Goal: Task Accomplishment & Management: Manage account settings

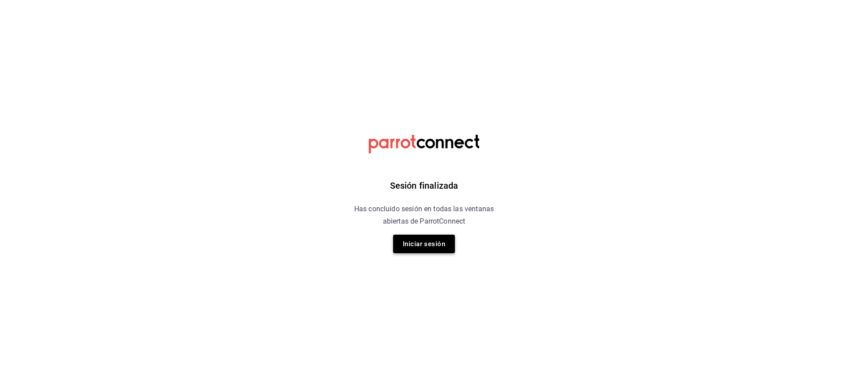
click at [423, 243] on button "Iniciar sesión" at bounding box center [424, 244] width 62 height 19
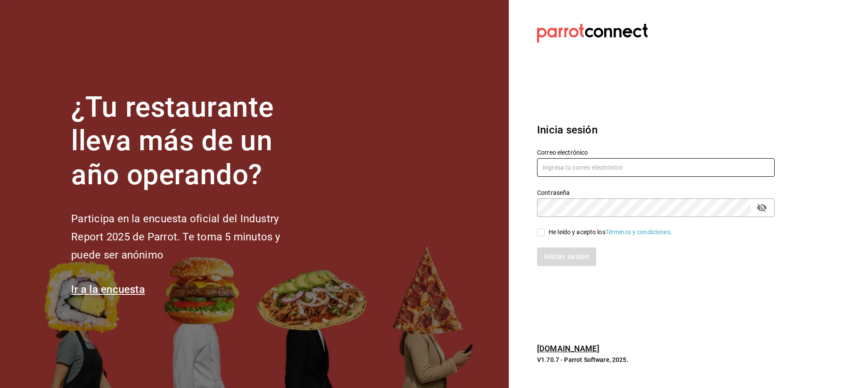
type input "[EMAIL_ADDRESS][DOMAIN_NAME]"
click at [554, 232] on div "He leído y acepto los Términos y condiciones." at bounding box center [611, 231] width 124 height 9
click at [545, 232] on input "He leído y acepto los Términos y condiciones." at bounding box center [541, 232] width 8 height 8
checkbox input "true"
click at [564, 249] on button "Iniciar sesión" at bounding box center [567, 256] width 60 height 19
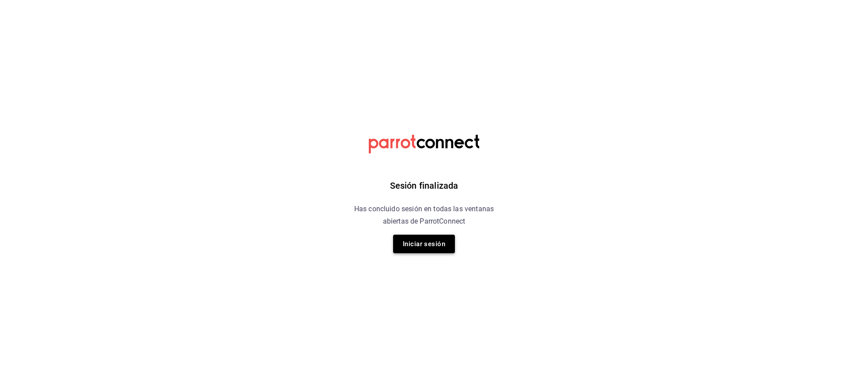
click at [422, 237] on button "Iniciar sesión" at bounding box center [424, 244] width 62 height 19
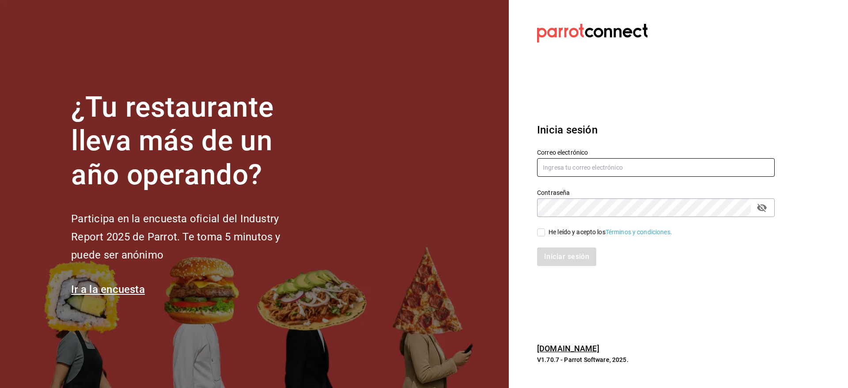
type input "[EMAIL_ADDRESS][DOMAIN_NAME]"
click at [578, 235] on div "He leído y acepto los Términos y condiciones." at bounding box center [611, 231] width 124 height 9
click at [545, 235] on input "He leído y acepto los Términos y condiciones." at bounding box center [541, 232] width 8 height 8
checkbox input "true"
click at [570, 264] on button "Iniciar sesión" at bounding box center [567, 256] width 60 height 19
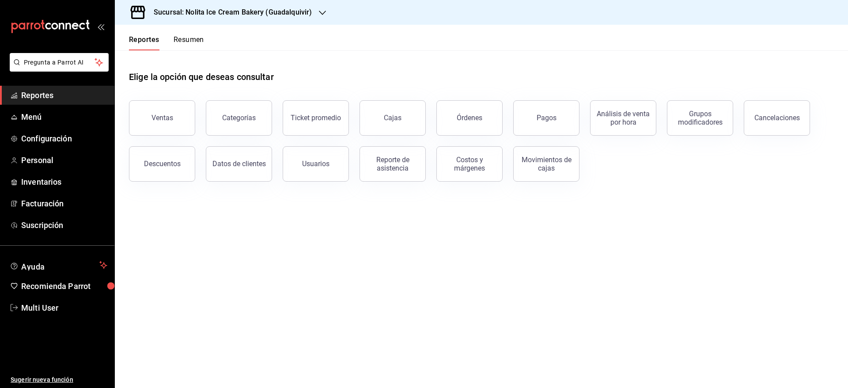
click at [183, 41] on button "Resumen" at bounding box center [189, 42] width 30 height 15
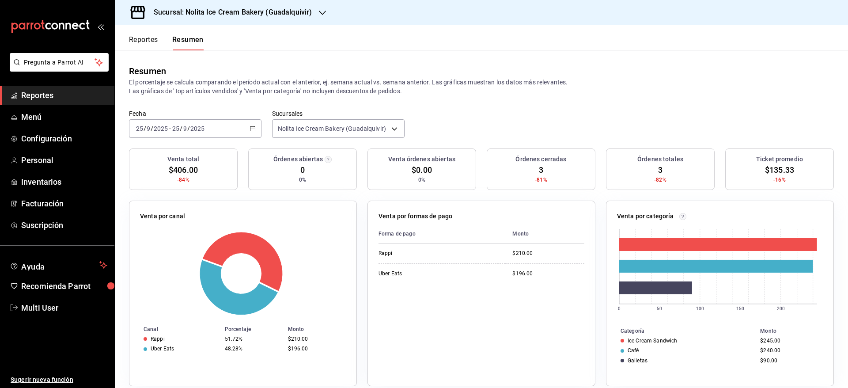
click at [147, 44] on button "Reportes" at bounding box center [143, 42] width 29 height 15
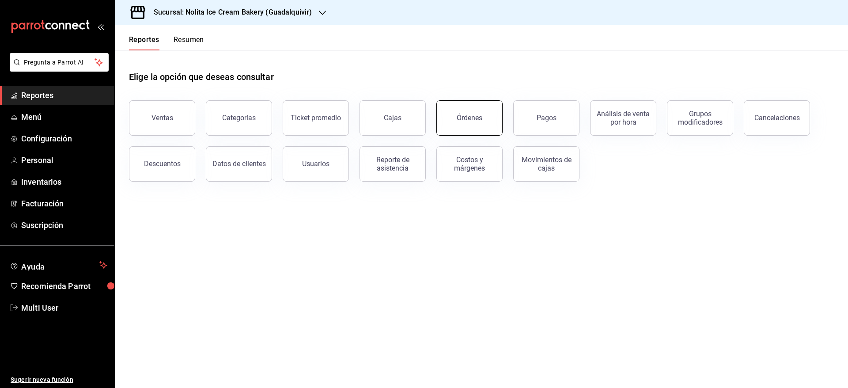
click at [467, 121] on div "Órdenes" at bounding box center [470, 118] width 26 height 8
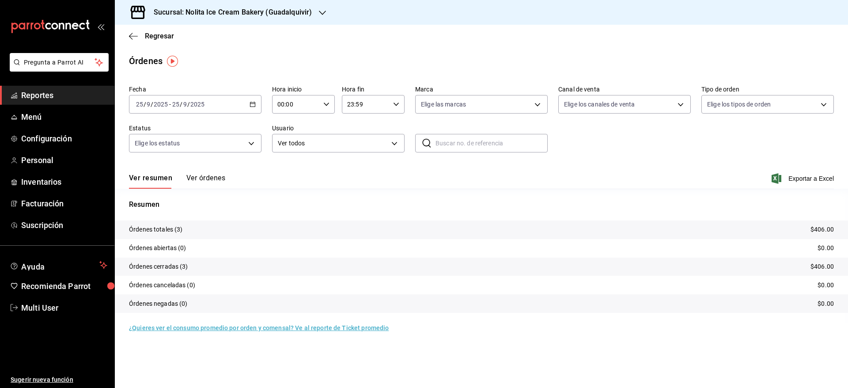
click at [235, 100] on div "[DATE] [DATE] - [DATE] [DATE]" at bounding box center [195, 104] width 132 height 19
click at [164, 192] on span "Mes actual" at bounding box center [170, 190] width 68 height 9
click at [810, 178] on span "Exportar a Excel" at bounding box center [803, 178] width 61 height 11
click at [39, 94] on span "Reportes" at bounding box center [64, 95] width 86 height 12
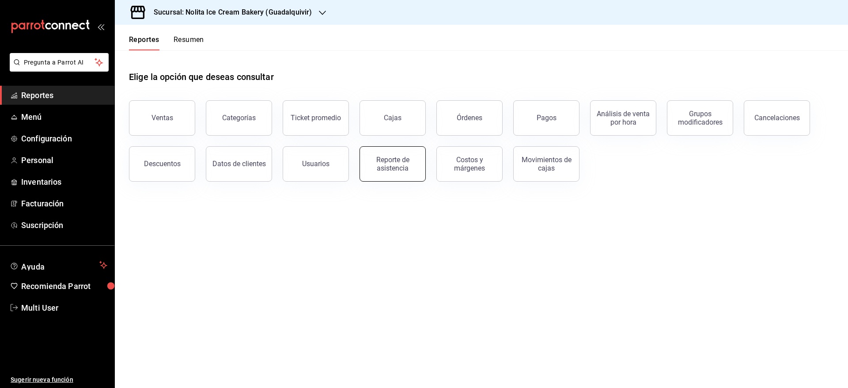
click at [401, 163] on div "Reporte de asistencia" at bounding box center [392, 163] width 55 height 17
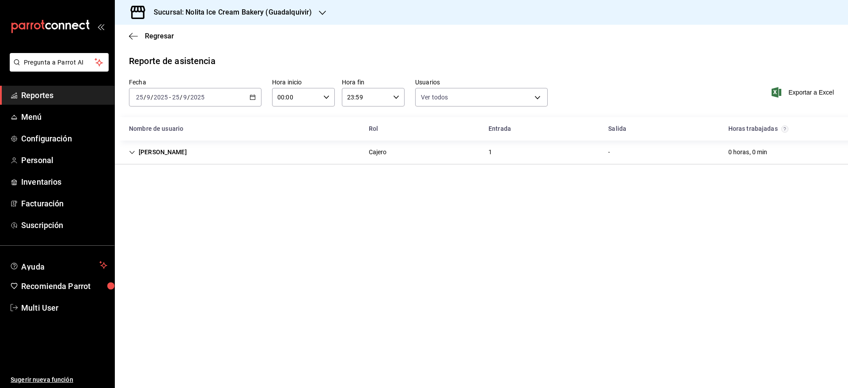
click at [163, 93] on div "[DATE] [DATE] - [DATE] [DATE]" at bounding box center [195, 97] width 132 height 19
click at [41, 98] on span "Reportes" at bounding box center [64, 95] width 86 height 12
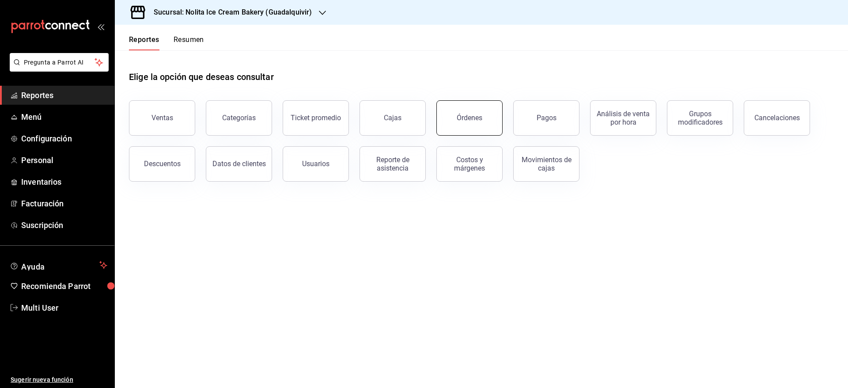
click at [477, 119] on div "Órdenes" at bounding box center [470, 118] width 26 height 8
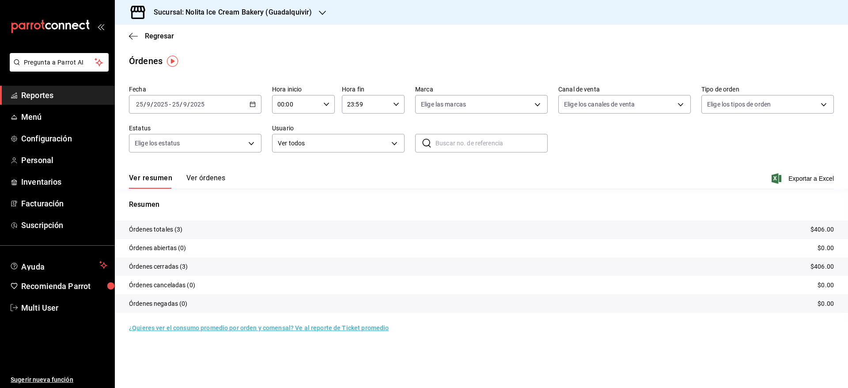
click at [210, 100] on div "[DATE] [DATE] - [DATE] [DATE]" at bounding box center [195, 104] width 132 height 19
click at [155, 224] on li "Rango de fechas" at bounding box center [170, 230] width 83 height 20
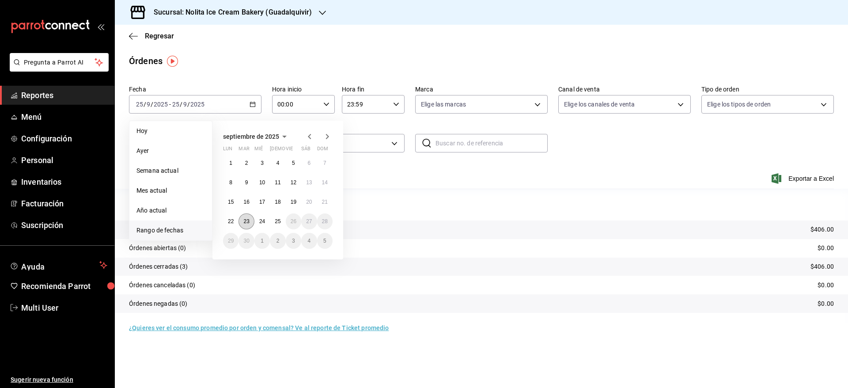
click at [247, 222] on abbr "23" at bounding box center [246, 221] width 6 height 6
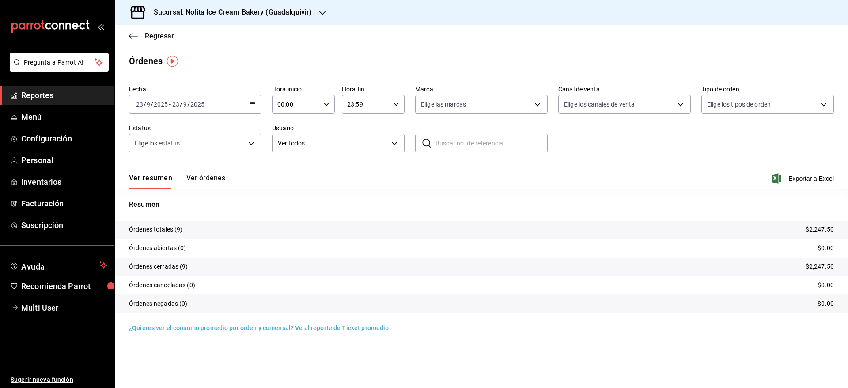
click at [217, 176] on button "Ver órdenes" at bounding box center [205, 181] width 39 height 15
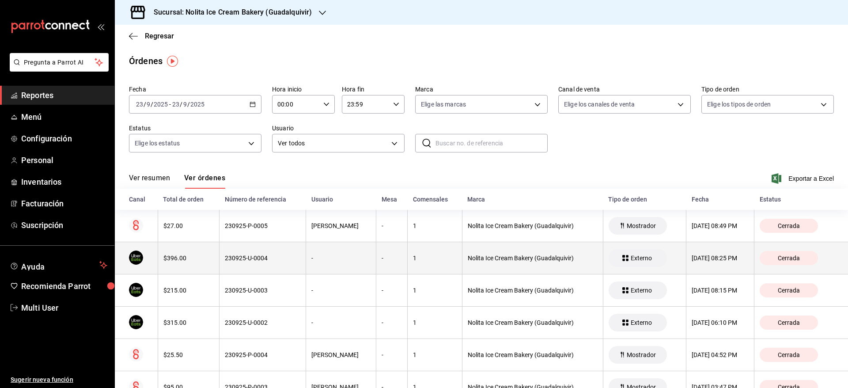
click at [212, 256] on th "$396.00" at bounding box center [188, 258] width 61 height 32
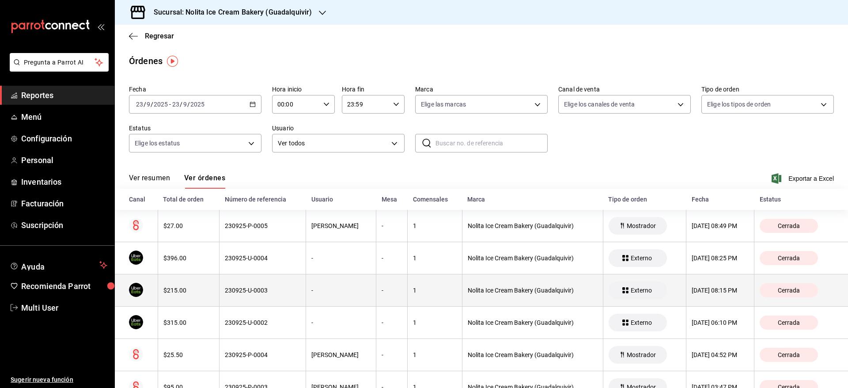
click at [213, 286] on th "$215.00" at bounding box center [188, 290] width 61 height 32
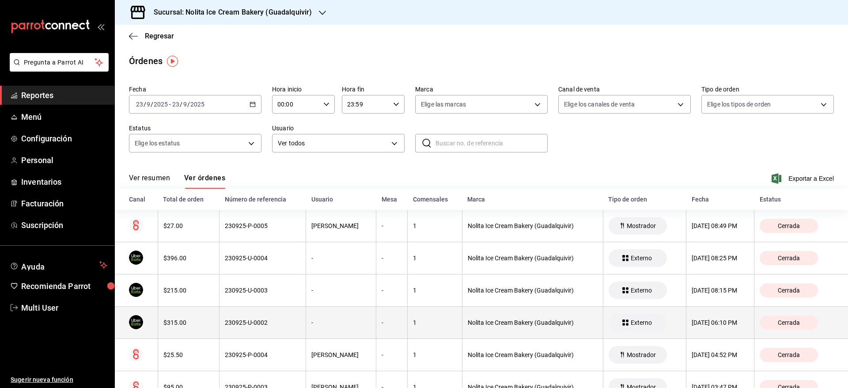
click at [219, 322] on th "230925-U-0002" at bounding box center [262, 323] width 87 height 32
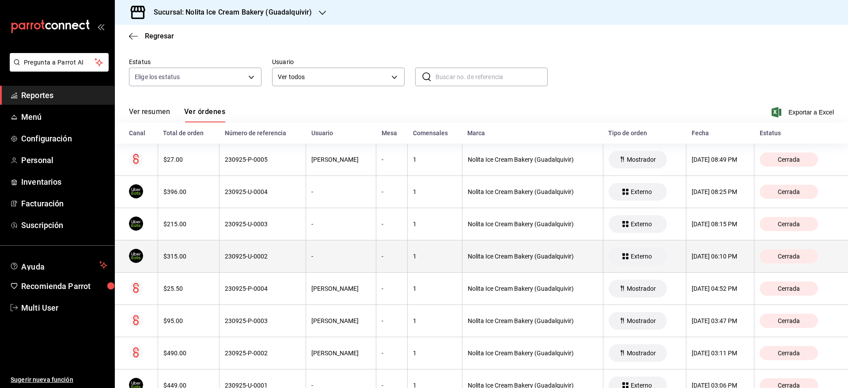
scroll to position [130, 0]
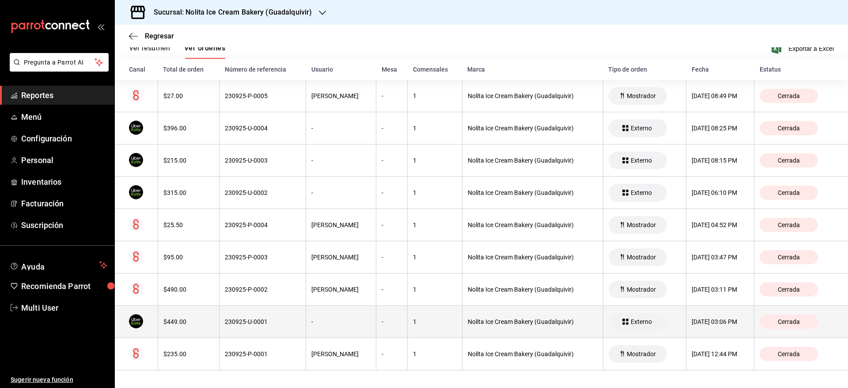
click at [219, 324] on th "230925-U-0001" at bounding box center [262, 322] width 87 height 32
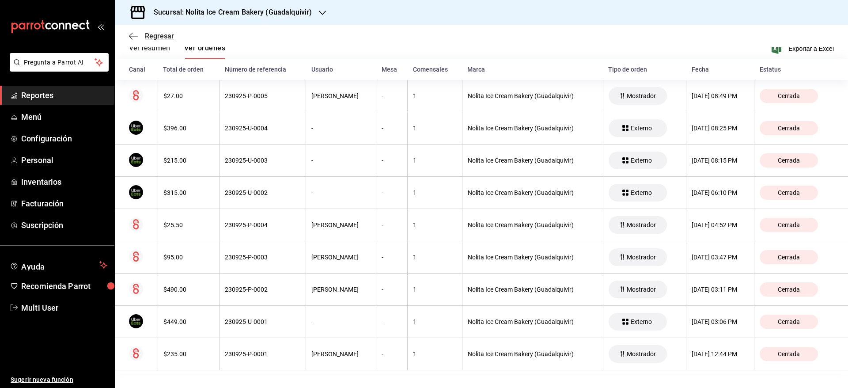
click at [155, 36] on span "Regresar" at bounding box center [159, 36] width 29 height 8
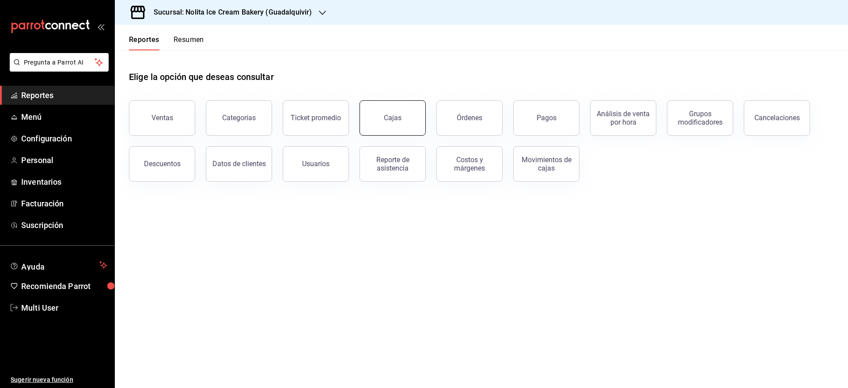
click at [399, 117] on div "Cajas" at bounding box center [393, 118] width 18 height 11
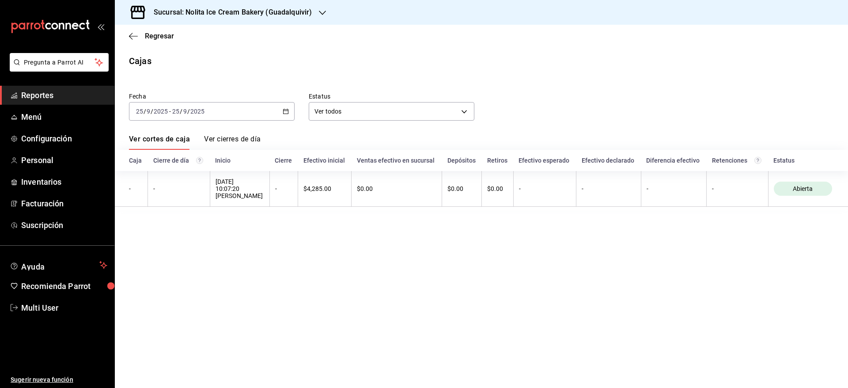
click at [235, 15] on h3 "Sucursal: Nolita Ice Cream Bakery (Guadalquivir)" at bounding box center [229, 12] width 165 height 11
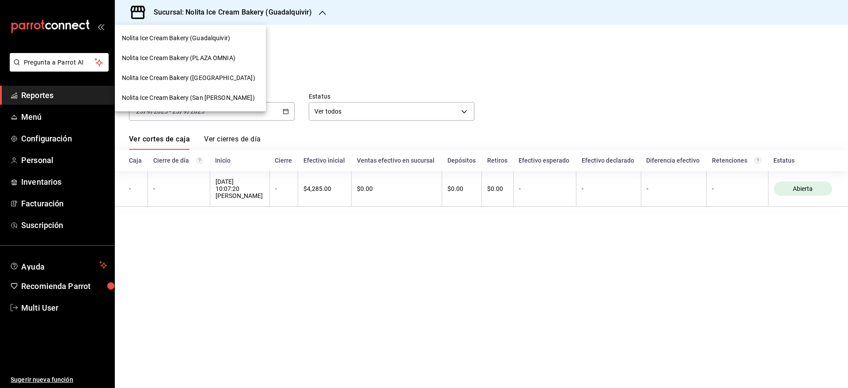
click at [205, 56] on span "Nolita Ice Cream Bakery (PLAZA OMNIA)" at bounding box center [179, 57] width 114 height 9
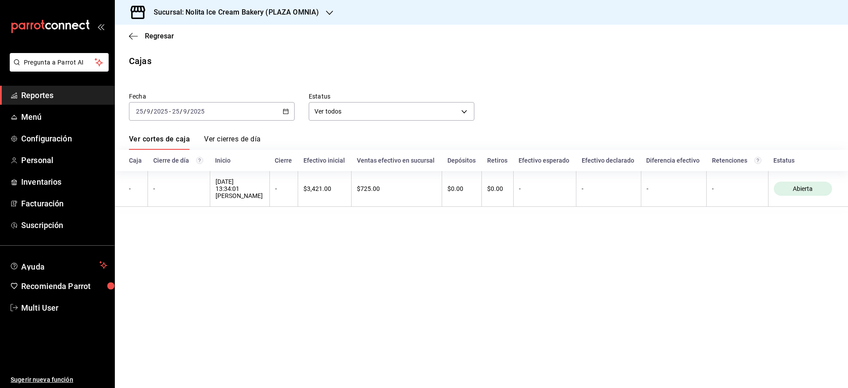
click at [45, 94] on span "Reportes" at bounding box center [64, 95] width 86 height 12
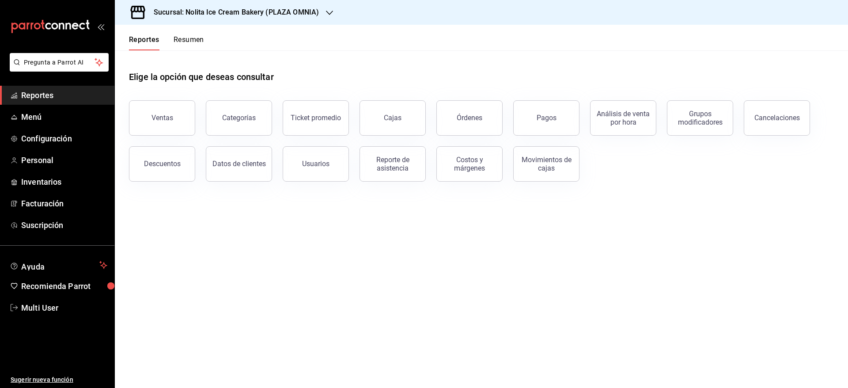
click at [180, 39] on button "Resumen" at bounding box center [189, 42] width 30 height 15
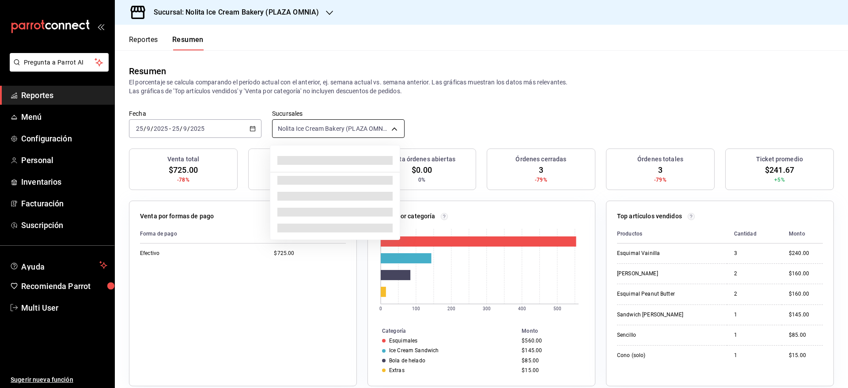
click at [363, 130] on body "Pregunta a Parrot AI Reportes Menú Configuración Personal Inventarios Facturaci…" at bounding box center [424, 194] width 848 height 388
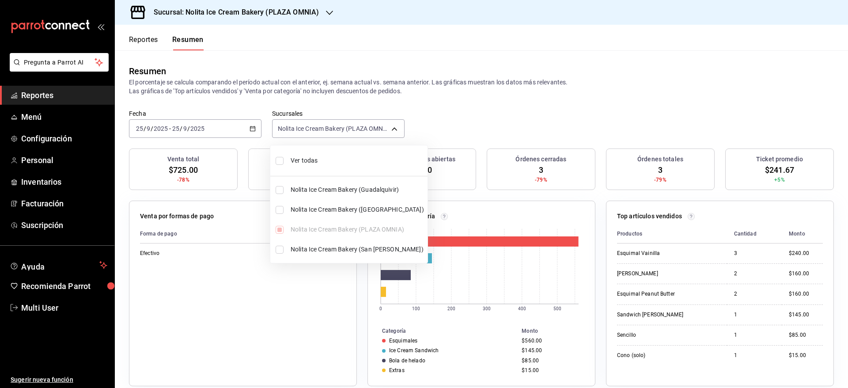
click at [322, 156] on span "Ver todas" at bounding box center [357, 160] width 133 height 9
type input "[object Object],[object Object],[object Object],[object Object]"
checkbox input "true"
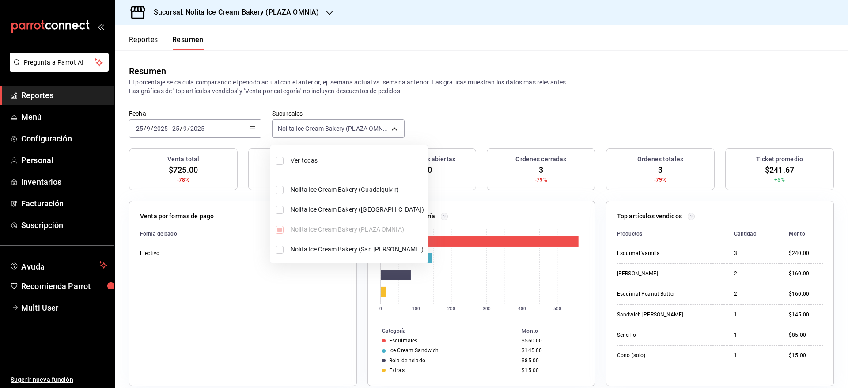
checkbox input "true"
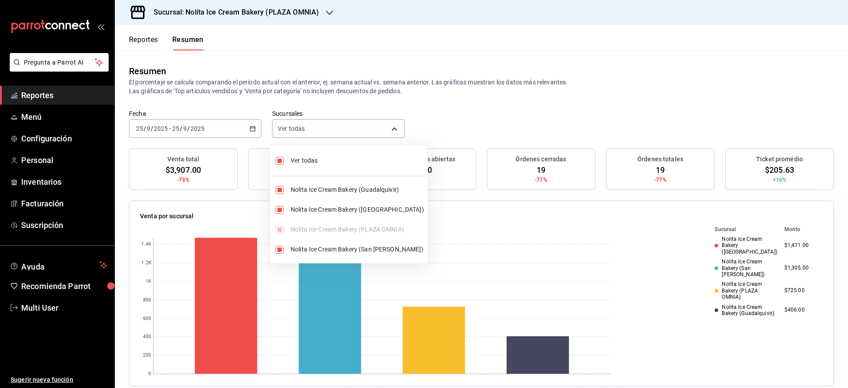
click at [483, 98] on div at bounding box center [424, 194] width 848 height 388
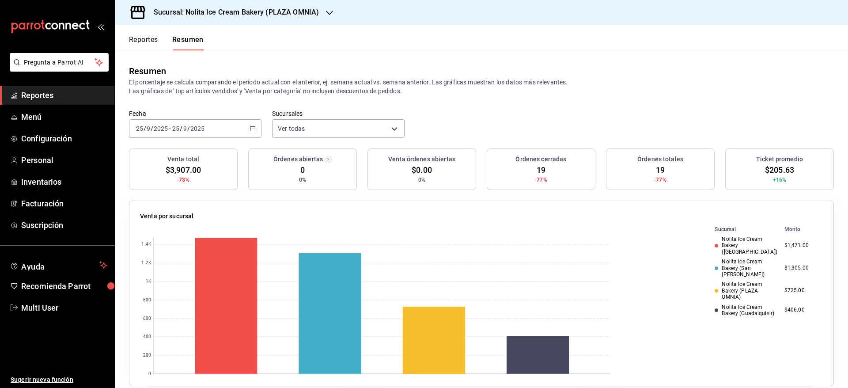
click at [150, 38] on button "Reportes" at bounding box center [143, 42] width 29 height 15
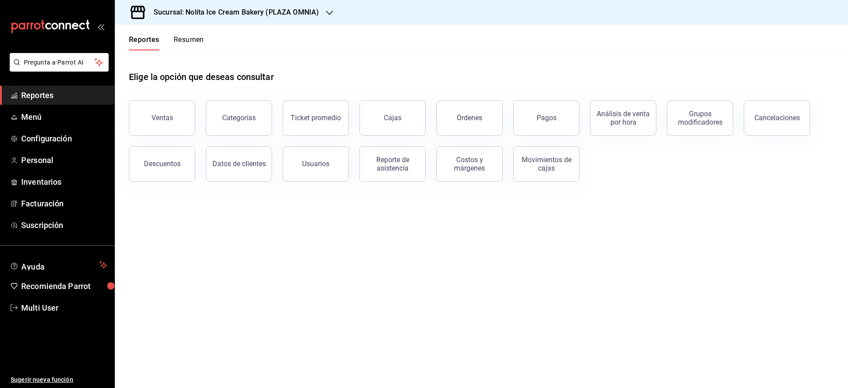
click at [189, 45] on button "Resumen" at bounding box center [189, 42] width 30 height 15
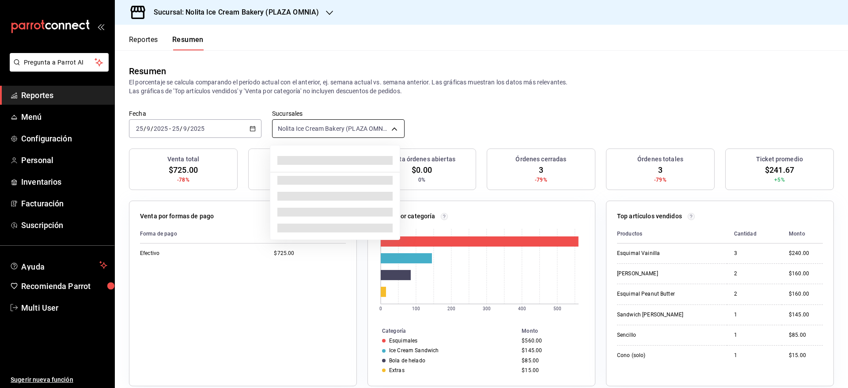
click at [350, 124] on body "Pregunta a Parrot AI Reportes Menú Configuración Personal Inventarios Facturaci…" at bounding box center [424, 194] width 848 height 388
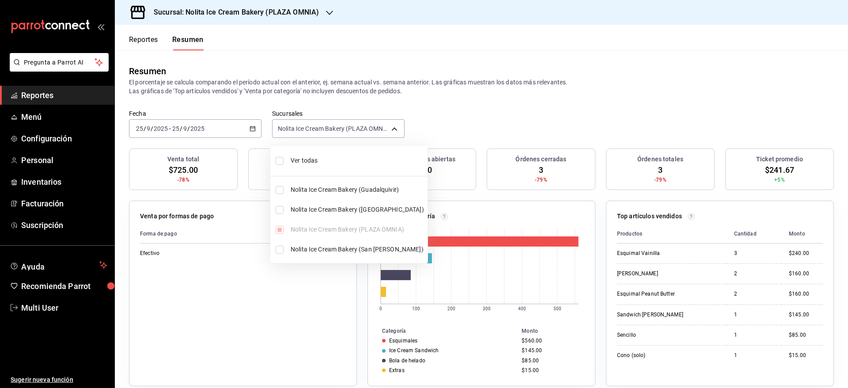
click at [298, 163] on span "Ver todas" at bounding box center [357, 160] width 133 height 9
type input "[object Object],[object Object],[object Object],[object Object]"
checkbox input "true"
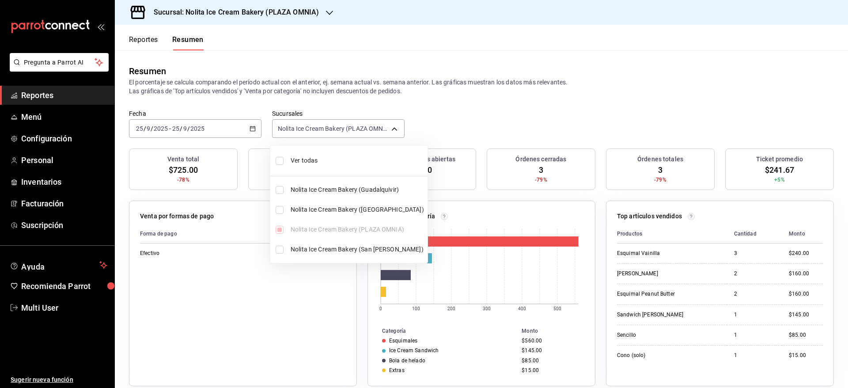
checkbox input "true"
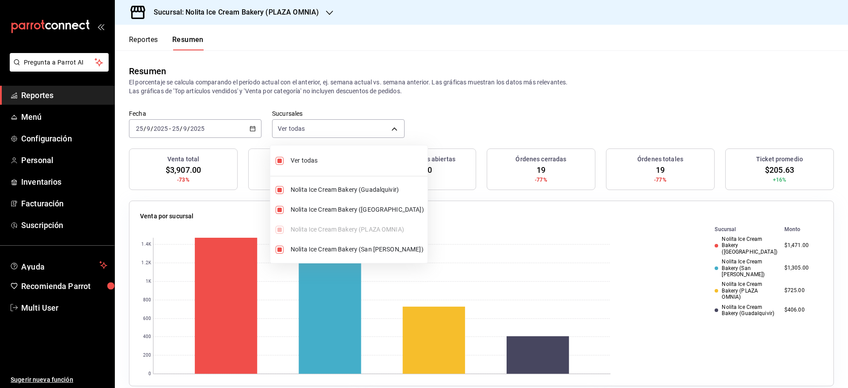
click at [532, 59] on div at bounding box center [424, 194] width 848 height 388
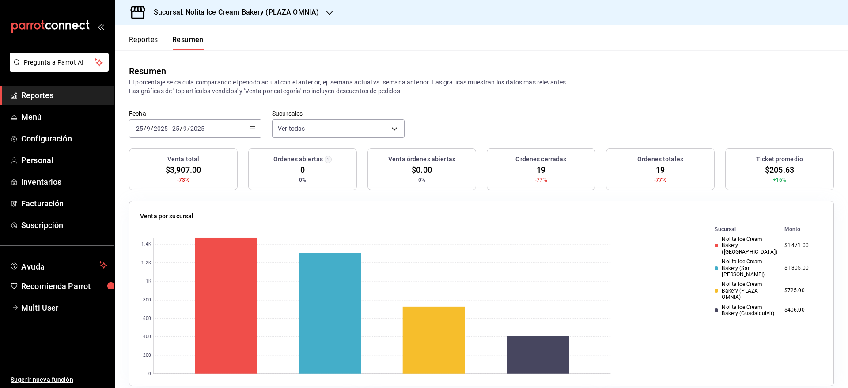
click at [151, 38] on button "Reportes" at bounding box center [143, 42] width 29 height 15
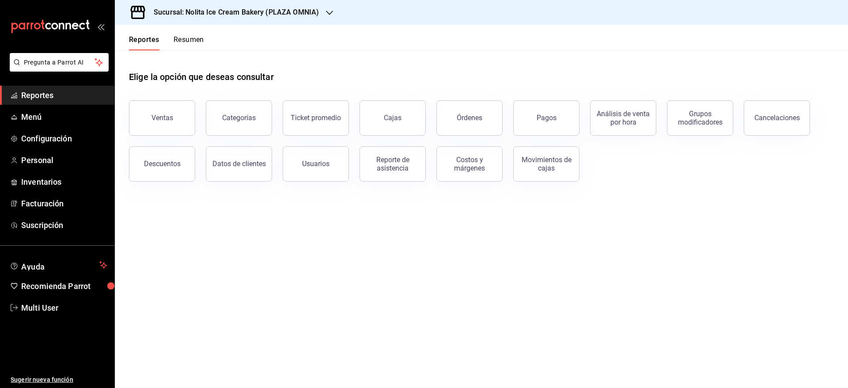
click at [48, 98] on span "Reportes" at bounding box center [64, 95] width 86 height 12
click at [28, 117] on span "Menú" at bounding box center [64, 117] width 86 height 12
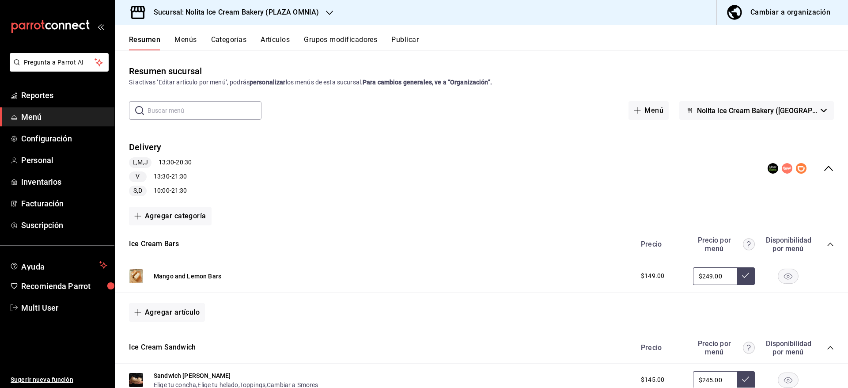
click at [190, 39] on button "Menús" at bounding box center [185, 42] width 22 height 15
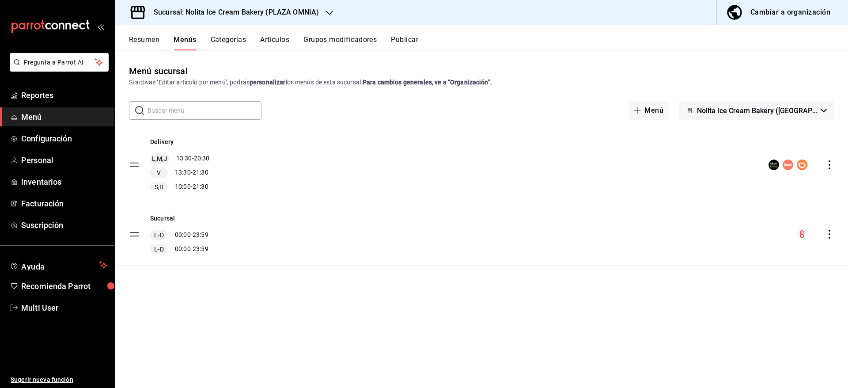
click at [138, 166] on tbody "Delivery L,M,[DEMOGRAPHIC_DATA] - 20:30 V 13:30 - 21:30 S,D 10:00 - 21:30 Sucur…" at bounding box center [481, 196] width 733 height 139
click at [136, 167] on tbody "Delivery L,M,[DEMOGRAPHIC_DATA] - 20:30 V 13:30 - 21:30 S,D 10:00 - 21:30 Sucur…" at bounding box center [481, 196] width 733 height 139
click at [129, 234] on tbody "Delivery L,M,[DEMOGRAPHIC_DATA] - 20:30 V 13:30 - 21:30 S,D 10:00 - 21:30 Sucur…" at bounding box center [481, 196] width 733 height 139
click at [133, 163] on tbody "Delivery L,M,[DEMOGRAPHIC_DATA] - 20:30 V 13:30 - 21:30 S,D 10:00 - 21:30 Sucur…" at bounding box center [481, 196] width 733 height 139
click at [38, 117] on span "Menú" at bounding box center [64, 117] width 86 height 12
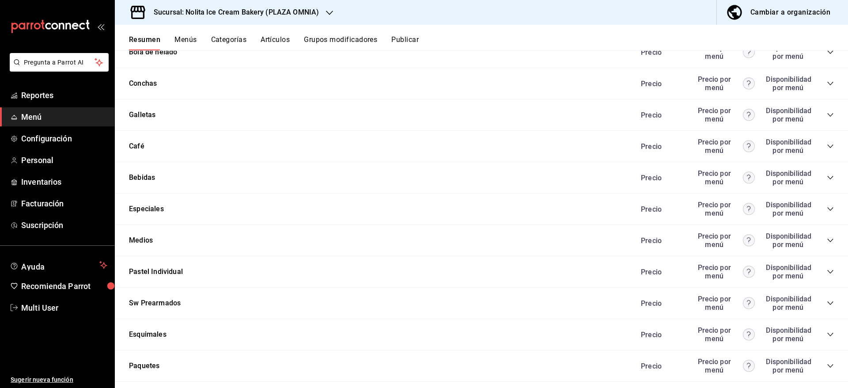
scroll to position [499, 0]
click at [827, 236] on icon "collapse-category-row" at bounding box center [830, 238] width 7 height 7
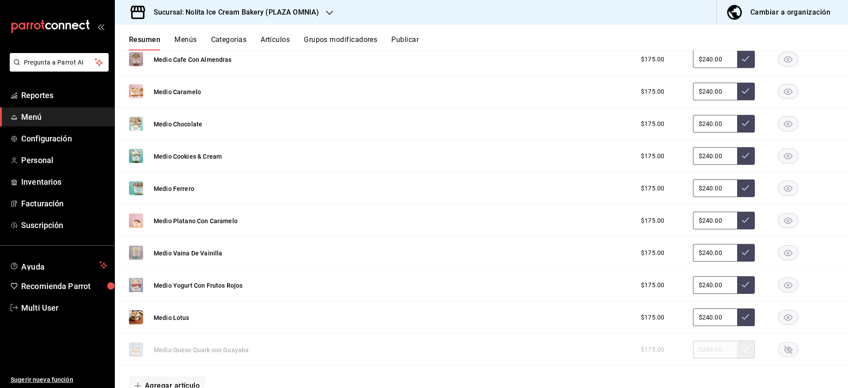
scroll to position [815, 0]
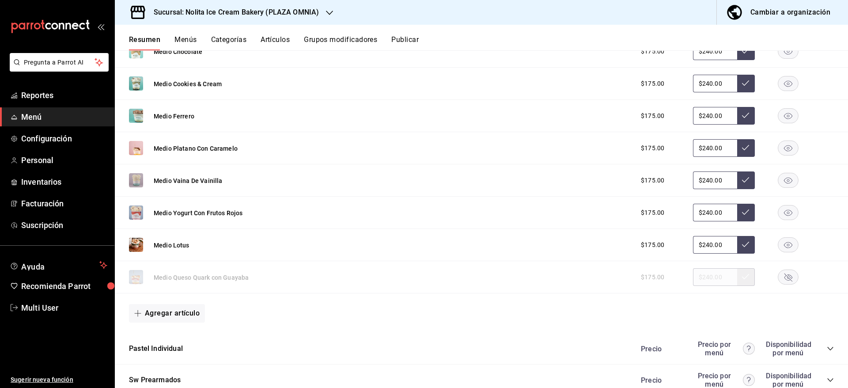
click at [779, 272] on rect "button" at bounding box center [788, 277] width 20 height 15
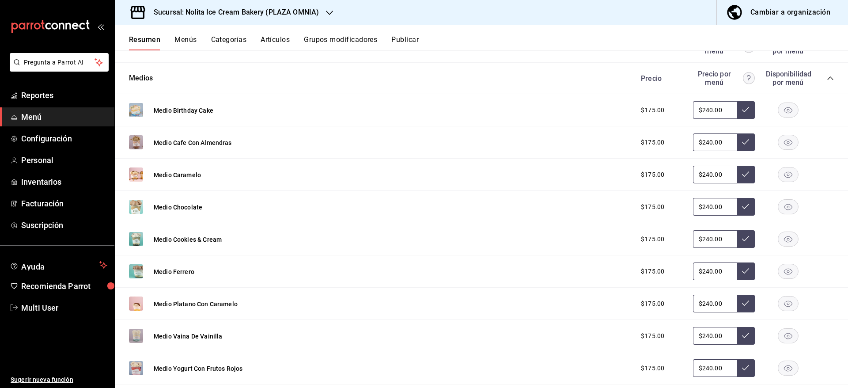
scroll to position [654, 0]
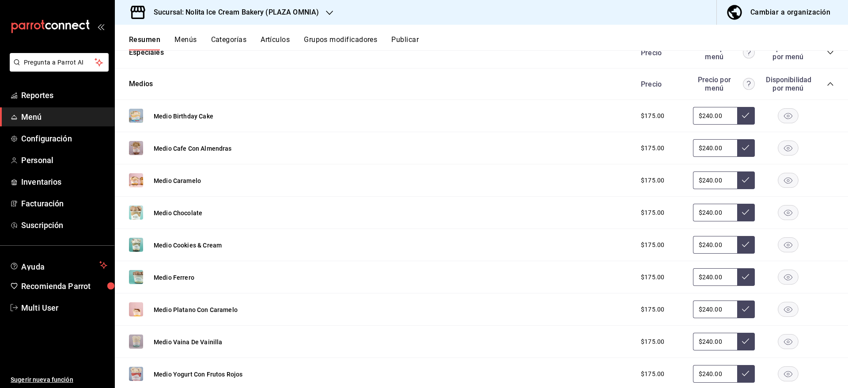
click at [778, 146] on rect "button" at bounding box center [788, 148] width 20 height 15
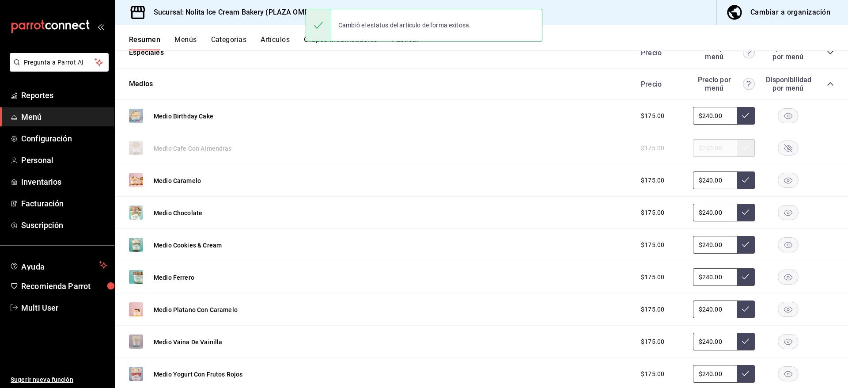
click at [778, 181] on rect "button" at bounding box center [788, 180] width 20 height 15
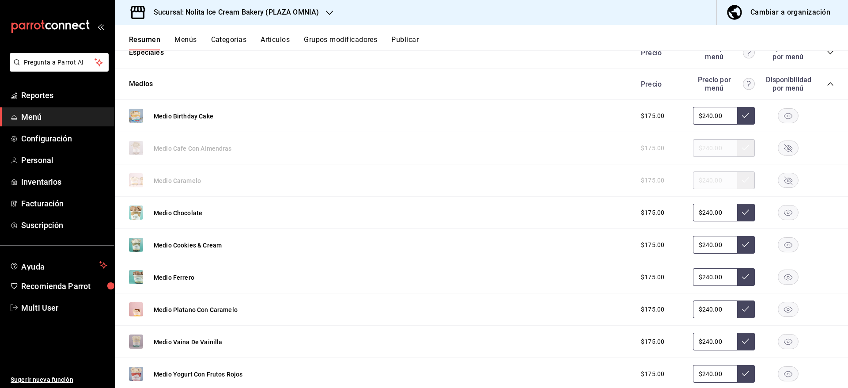
click at [779, 214] on rect "button" at bounding box center [788, 212] width 20 height 15
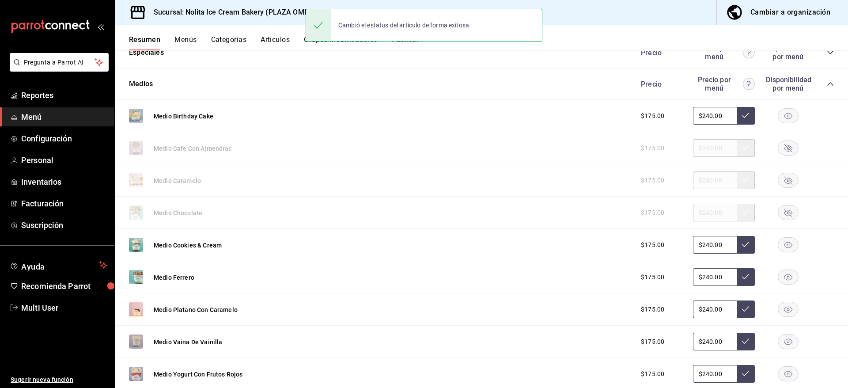
click at [784, 214] on icon "button" at bounding box center [788, 213] width 8 height 8
click at [780, 242] on rect "button" at bounding box center [788, 245] width 20 height 15
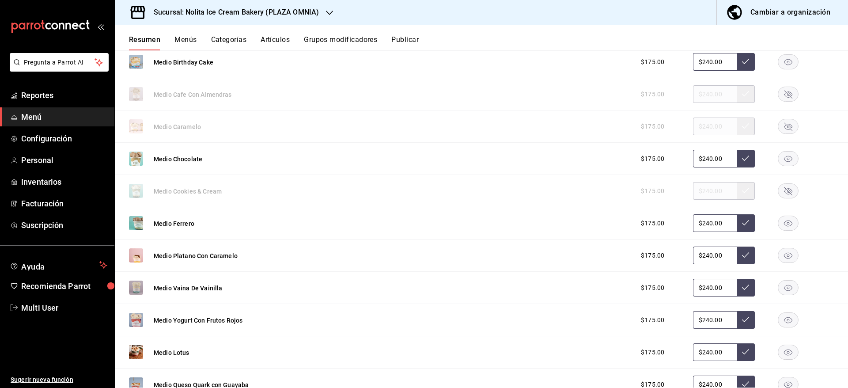
scroll to position [708, 0]
click at [778, 222] on rect "button" at bounding box center [788, 223] width 20 height 15
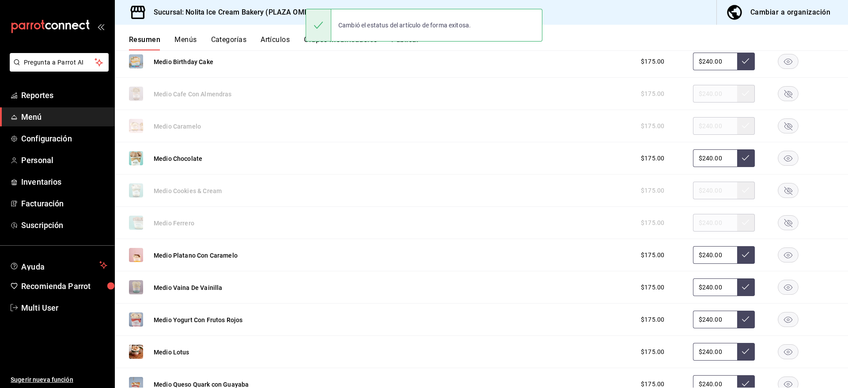
click at [784, 352] on icon "button" at bounding box center [788, 352] width 8 height 6
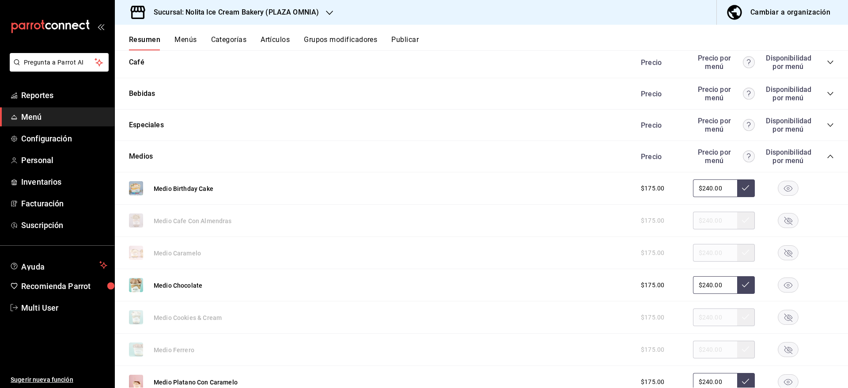
scroll to position [0, 0]
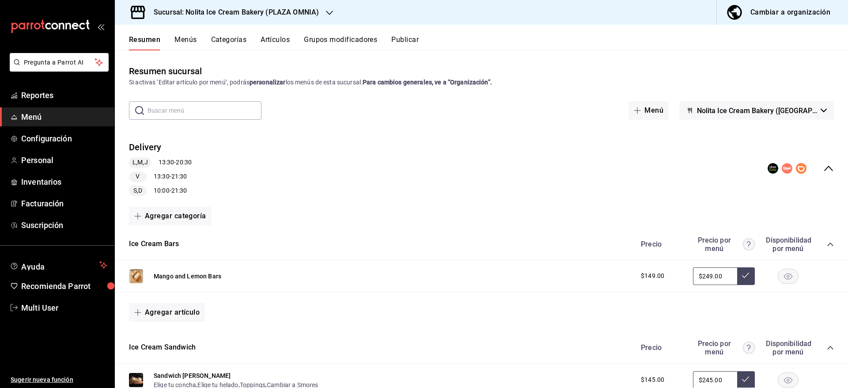
click at [408, 38] on button "Publicar" at bounding box center [404, 42] width 27 height 15
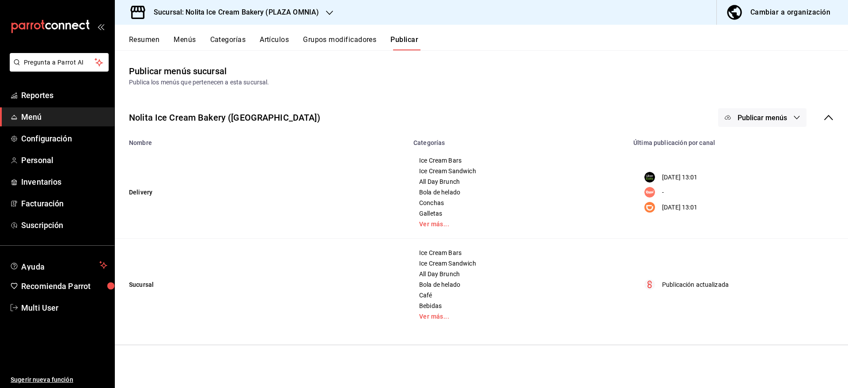
click at [752, 113] on button "Publicar menús" at bounding box center [762, 117] width 88 height 19
click at [751, 142] on div at bounding box center [741, 146] width 25 height 14
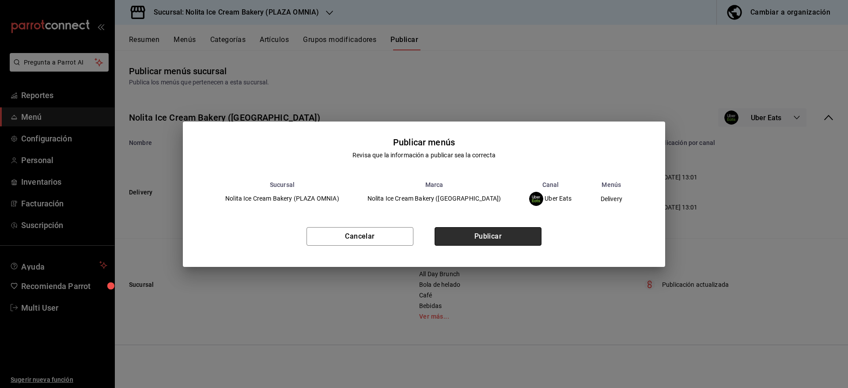
click at [493, 231] on button "Publicar" at bounding box center [488, 236] width 107 height 19
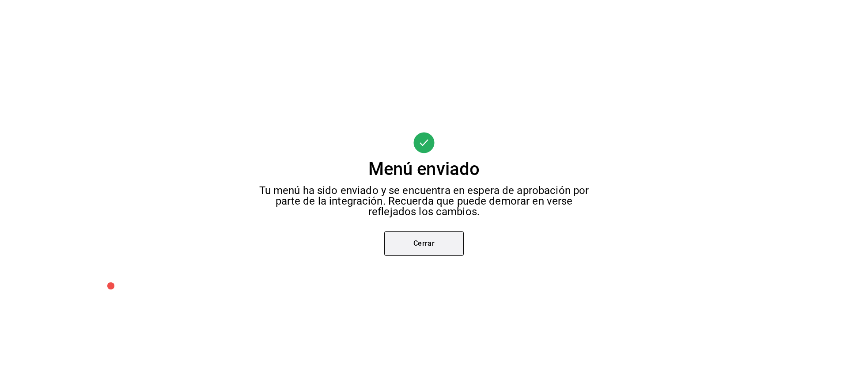
click at [420, 250] on button "Cerrar" at bounding box center [423, 243] width 79 height 25
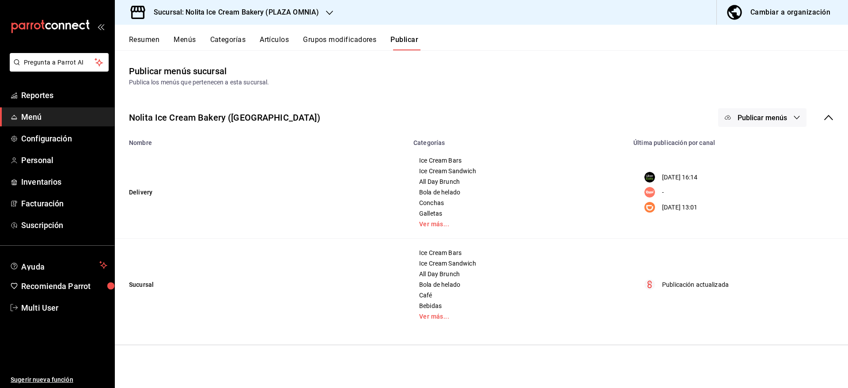
click at [765, 116] on span "Publicar menús" at bounding box center [762, 118] width 49 height 8
click at [760, 170] on span "Rappi" at bounding box center [775, 171] width 42 height 9
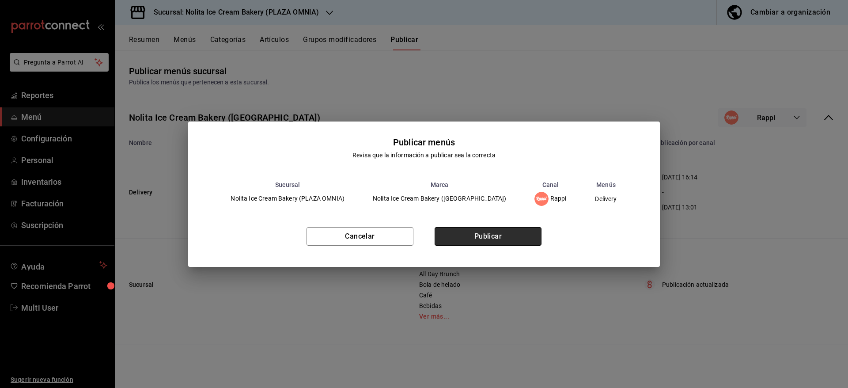
click at [500, 243] on button "Publicar" at bounding box center [488, 236] width 107 height 19
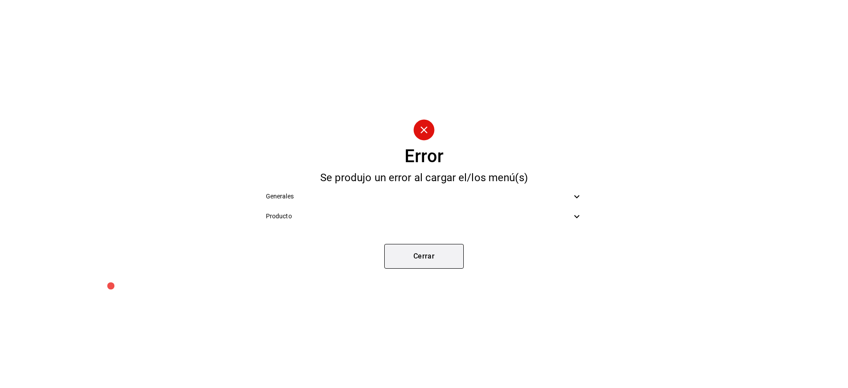
click at [444, 248] on button "Cerrar" at bounding box center [423, 256] width 79 height 25
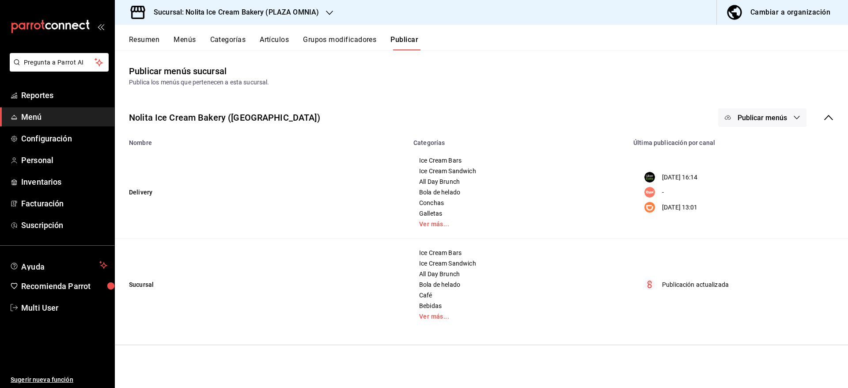
click at [755, 117] on span "Publicar menús" at bounding box center [762, 118] width 49 height 8
click at [756, 192] on span "DiDi Food" at bounding box center [775, 195] width 42 height 9
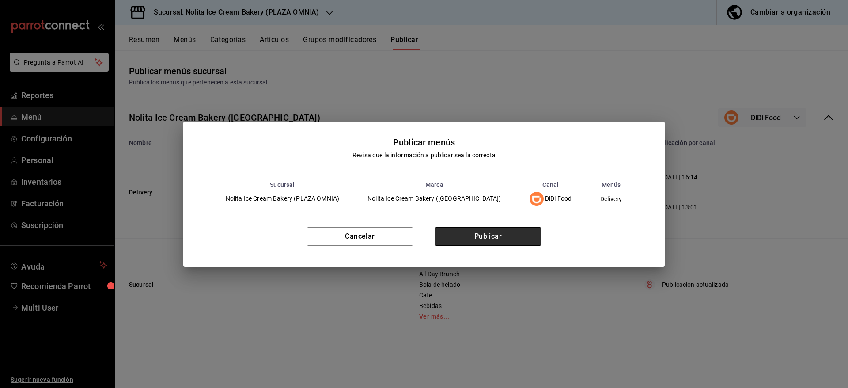
click at [508, 231] on button "Publicar" at bounding box center [488, 236] width 107 height 19
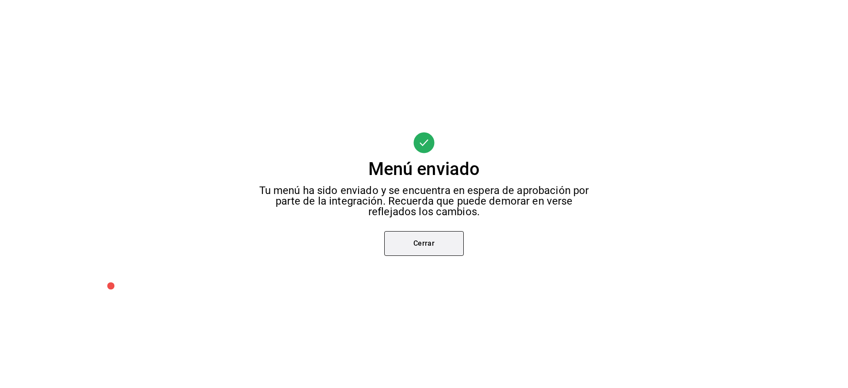
click at [413, 244] on button "Cerrar" at bounding box center [423, 243] width 79 height 25
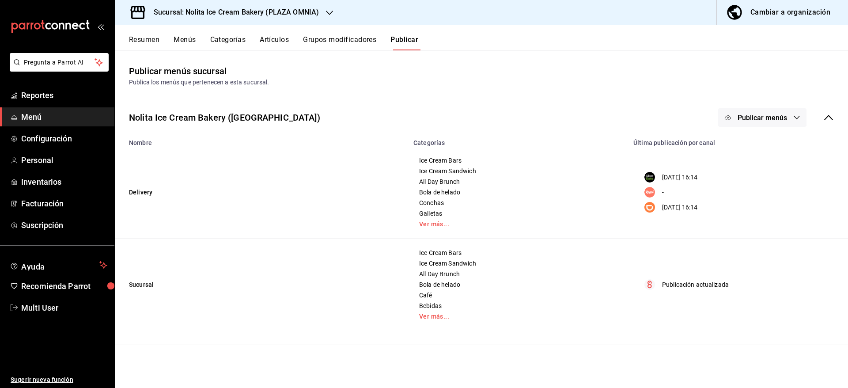
click at [183, 42] on button "Menús" at bounding box center [185, 42] width 22 height 15
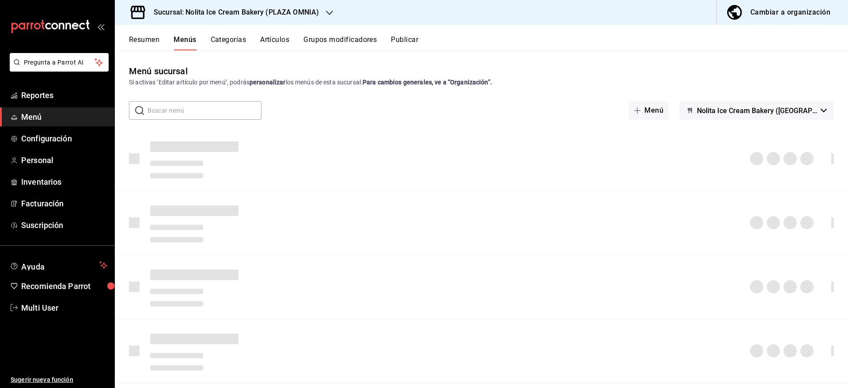
click at [39, 115] on span "Menú" at bounding box center [64, 117] width 86 height 12
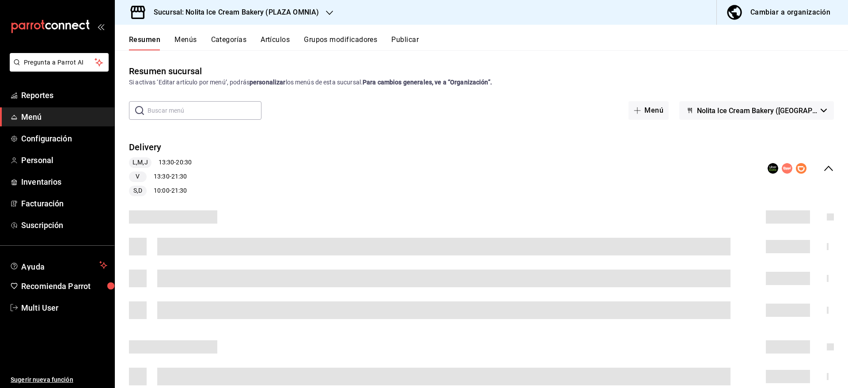
click at [297, 8] on h3 "Sucursal: Nolita Ice Cream Bakery (PLAZA OMNIA)" at bounding box center [233, 12] width 172 height 11
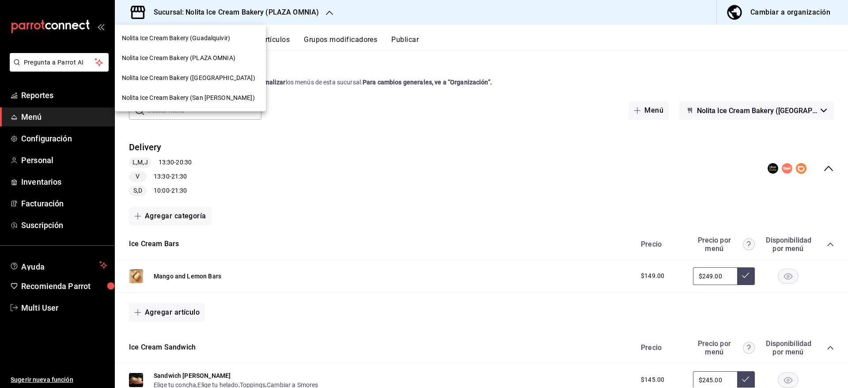
click at [210, 80] on span "Nolita Ice Cream Bakery ([GEOGRAPHIC_DATA])" at bounding box center [188, 77] width 133 height 9
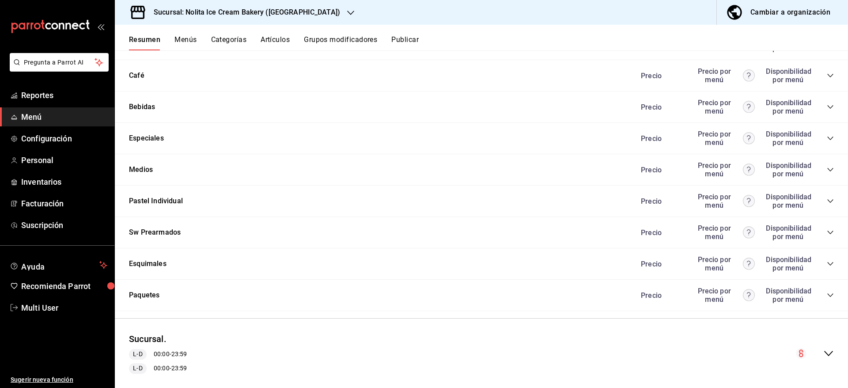
scroll to position [562, 0]
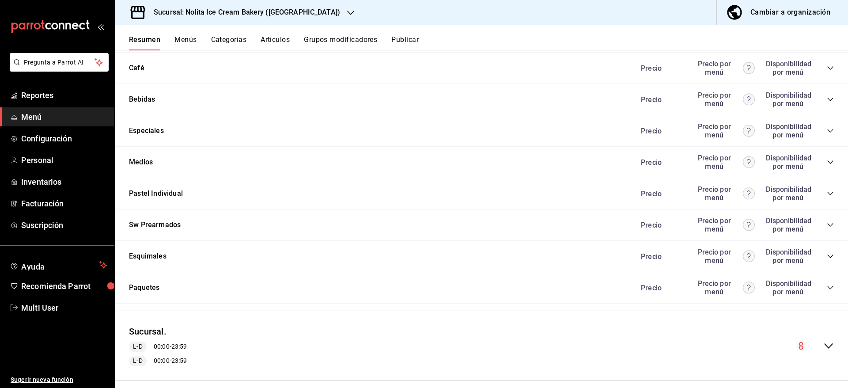
click at [827, 163] on icon "collapse-category-row" at bounding box center [830, 162] width 7 height 7
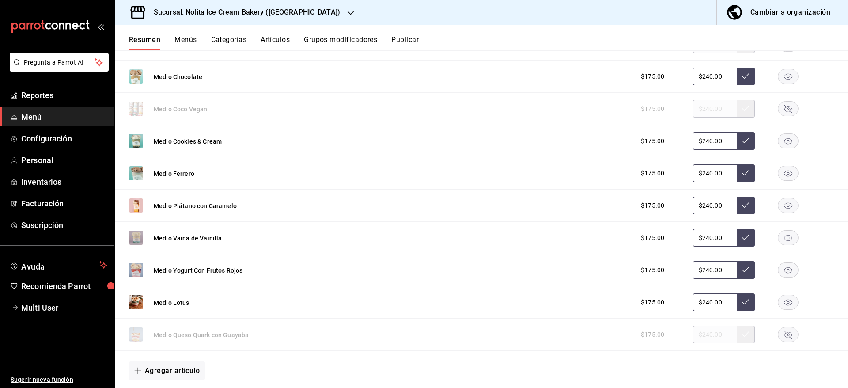
scroll to position [783, 0]
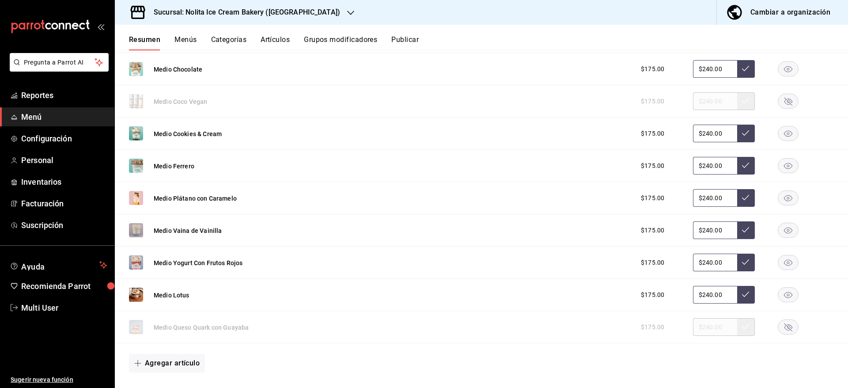
click at [784, 325] on icon "button" at bounding box center [788, 327] width 8 height 8
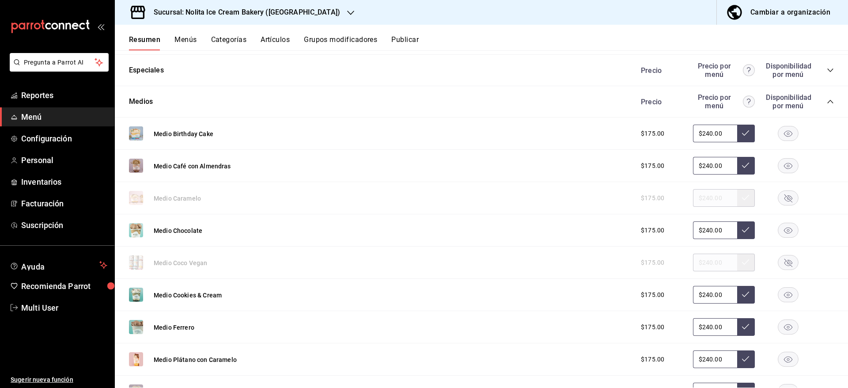
scroll to position [621, 0]
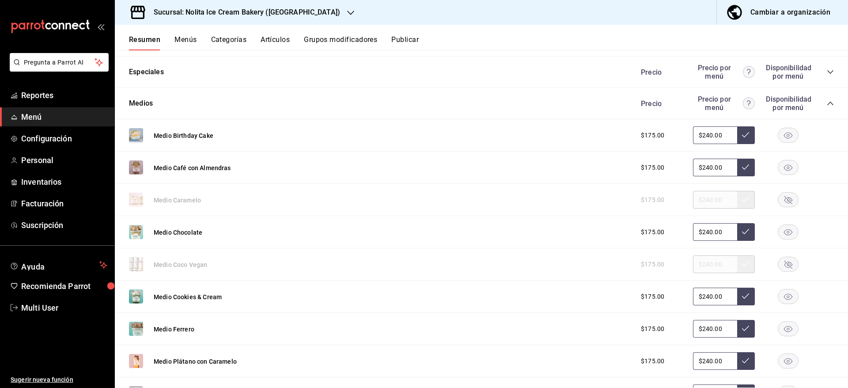
click at [778, 230] on rect "button" at bounding box center [788, 232] width 20 height 15
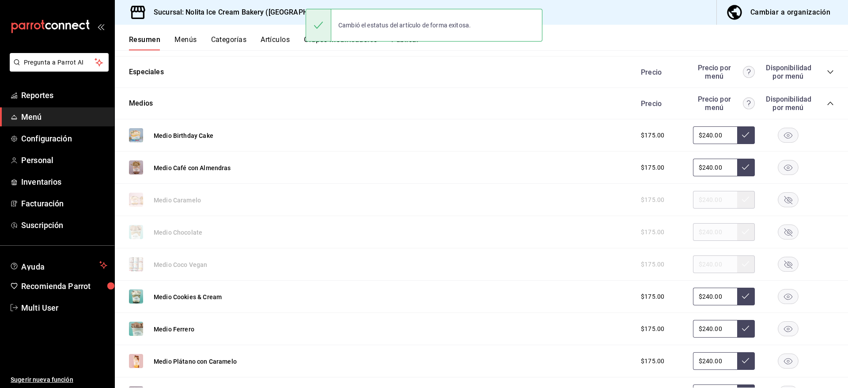
click at [778, 164] on rect "button" at bounding box center [788, 167] width 20 height 15
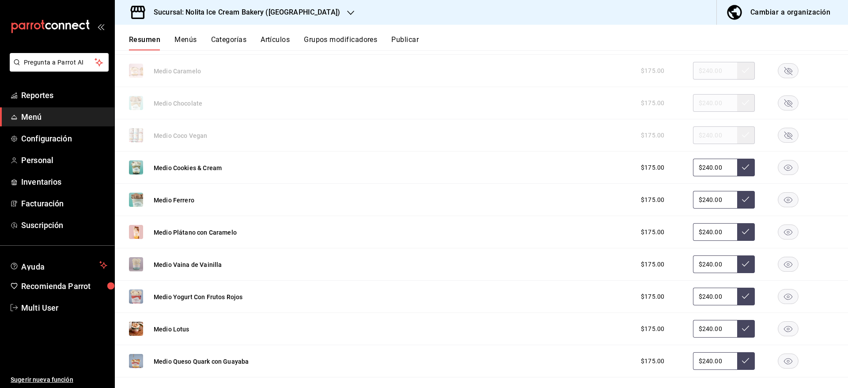
scroll to position [767, 0]
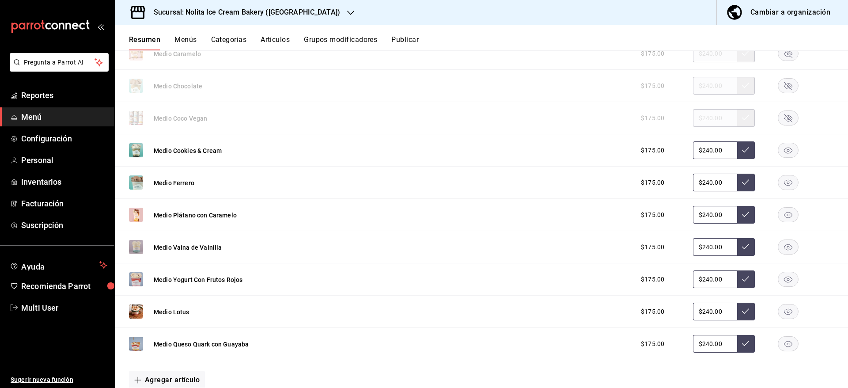
click at [784, 181] on icon "button" at bounding box center [788, 183] width 8 height 6
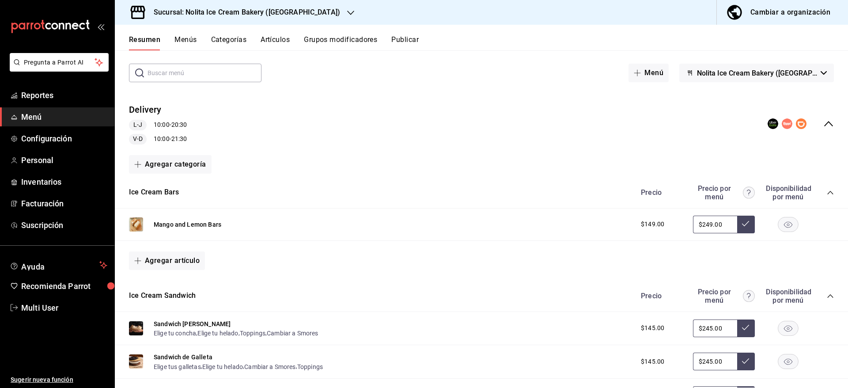
scroll to position [0, 0]
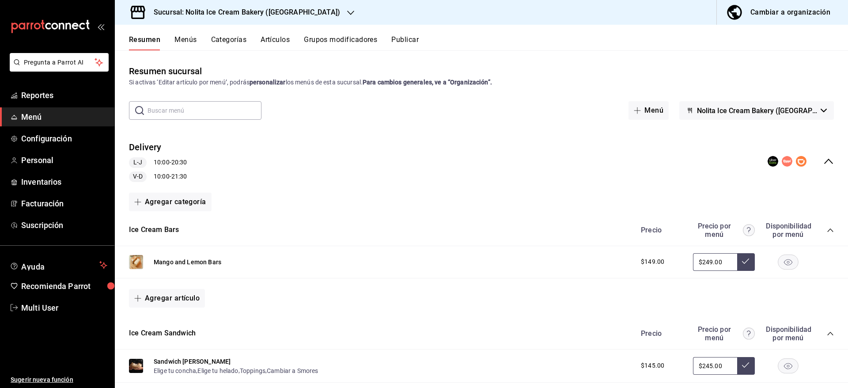
click at [409, 37] on button "Publicar" at bounding box center [404, 42] width 27 height 15
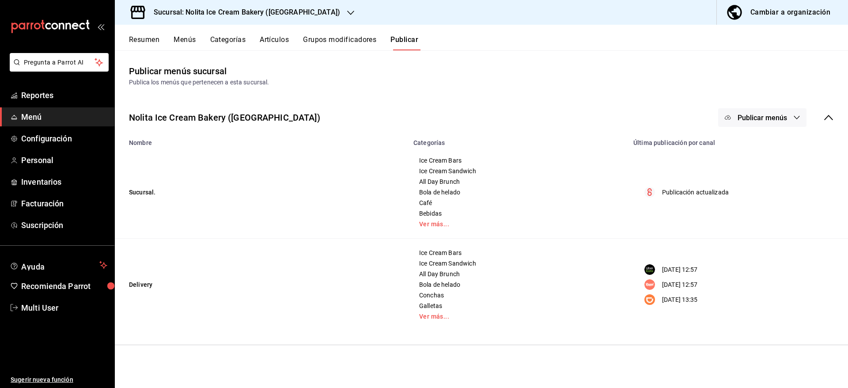
click at [771, 119] on span "Publicar menús" at bounding box center [762, 118] width 49 height 8
click at [762, 167] on span "Uber Eats" at bounding box center [775, 171] width 42 height 9
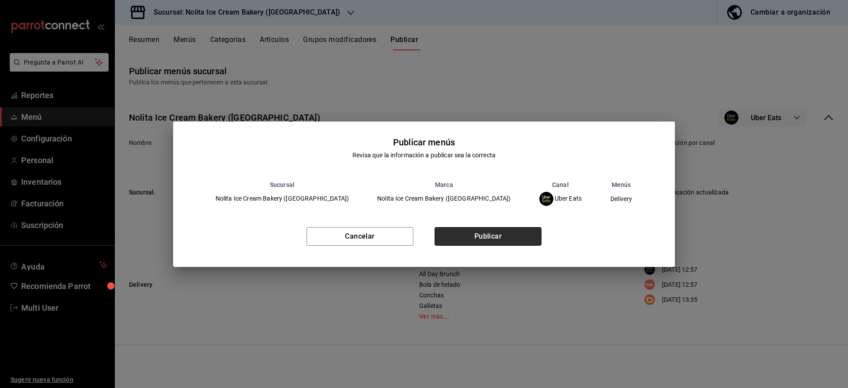
click at [477, 232] on button "Publicar" at bounding box center [488, 236] width 107 height 19
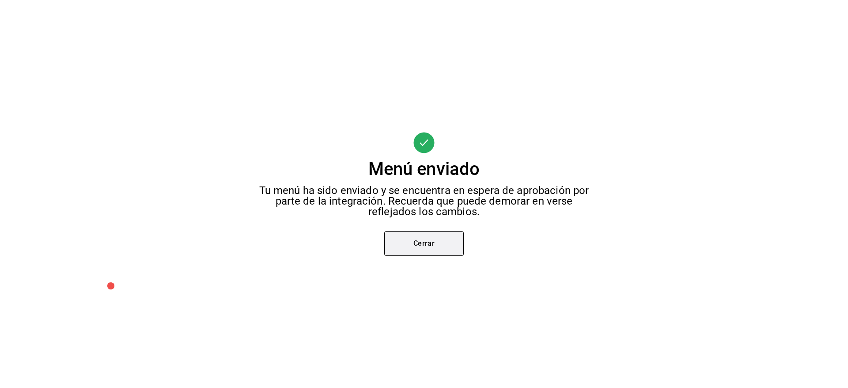
click at [429, 247] on button "Cerrar" at bounding box center [423, 243] width 79 height 25
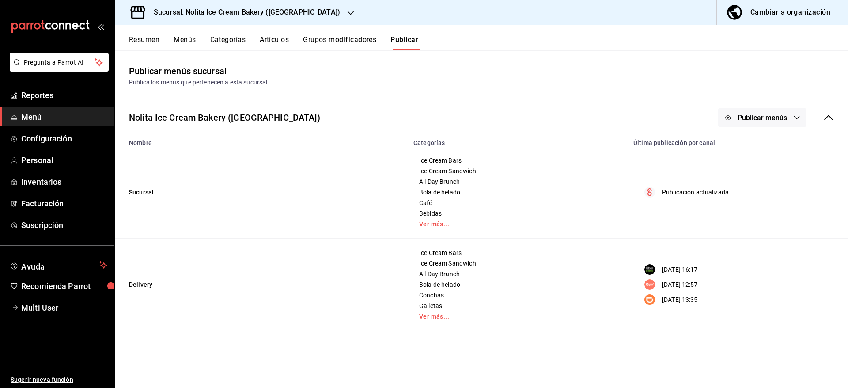
click at [778, 114] on span "Publicar menús" at bounding box center [762, 118] width 49 height 8
click at [768, 195] on span "Rappi" at bounding box center [775, 195] width 42 height 9
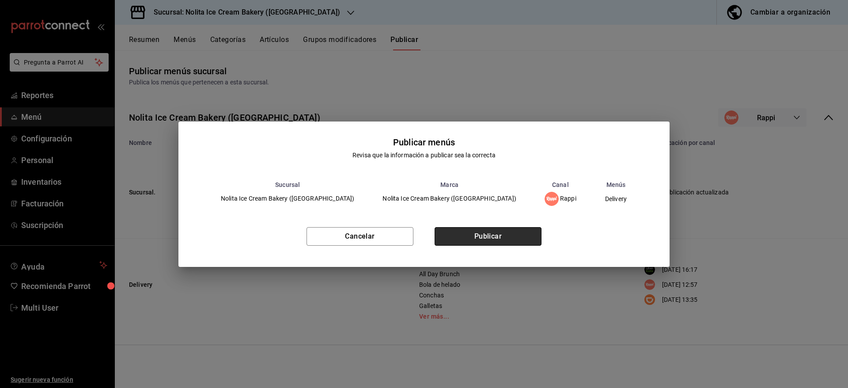
click at [506, 230] on button "Publicar" at bounding box center [488, 236] width 107 height 19
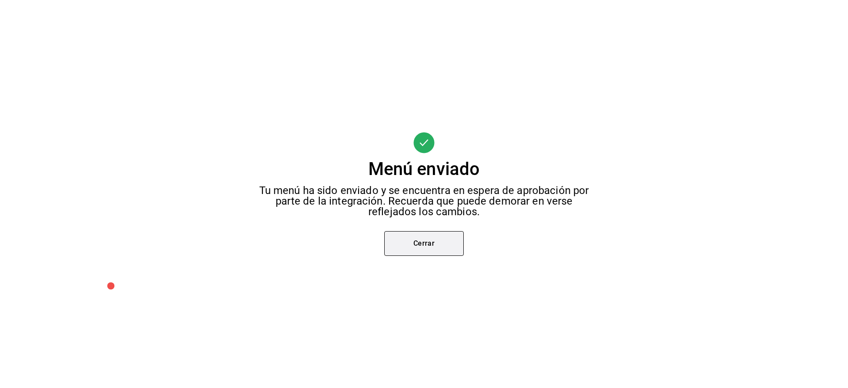
click at [429, 240] on button "Cerrar" at bounding box center [423, 243] width 79 height 25
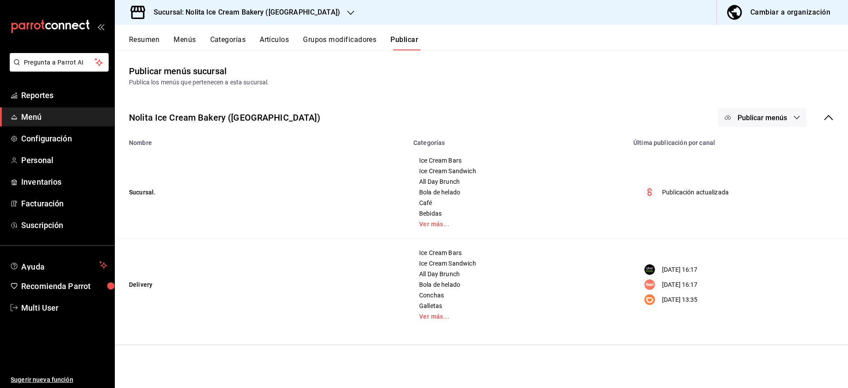
click at [233, 15] on h3 "Sucursal: Nolita Ice Cream Bakery ([GEOGRAPHIC_DATA])" at bounding box center [243, 12] width 193 height 11
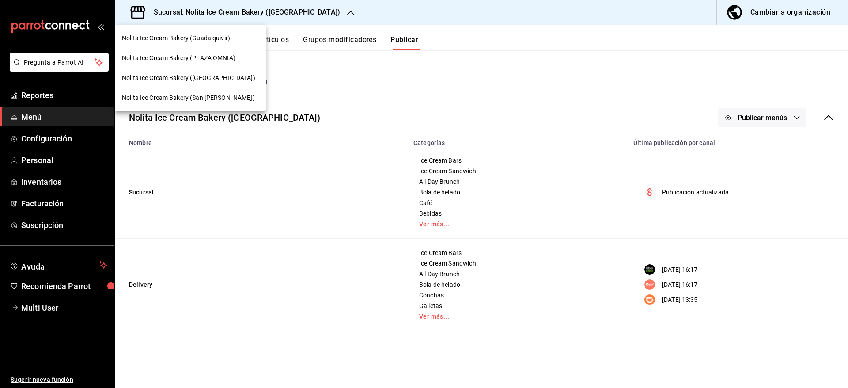
click at [206, 102] on span "Nolita Ice Cream Bakery (San [PERSON_NAME])" at bounding box center [188, 97] width 133 height 9
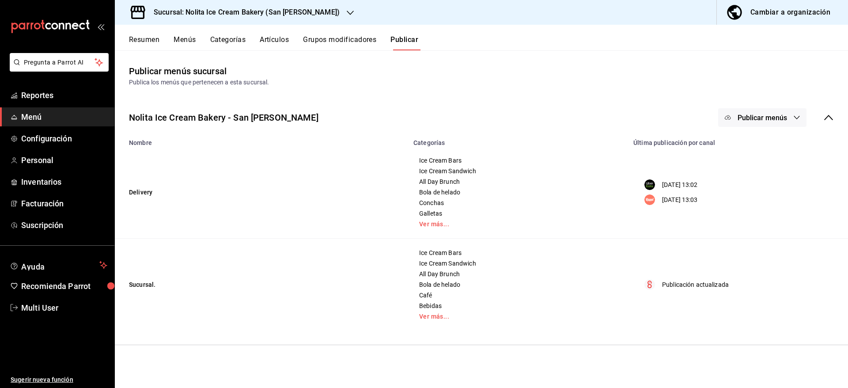
click at [178, 42] on button "Menús" at bounding box center [185, 42] width 22 height 15
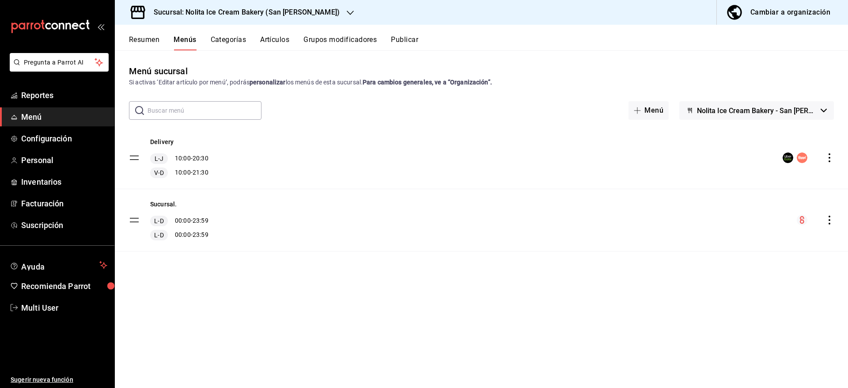
click at [42, 111] on span "Menú" at bounding box center [64, 117] width 86 height 12
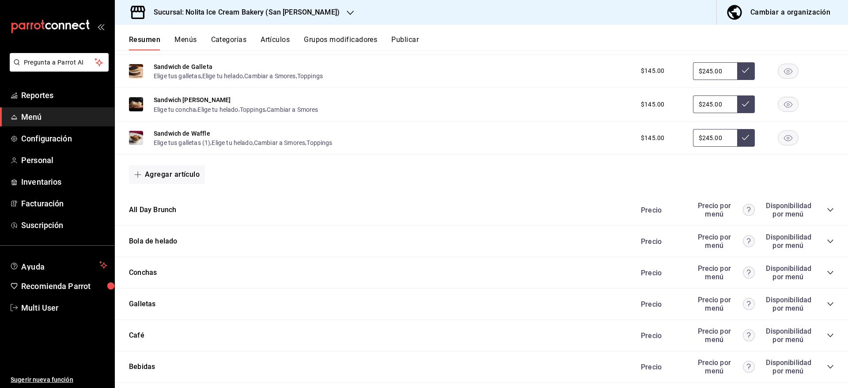
scroll to position [573, 0]
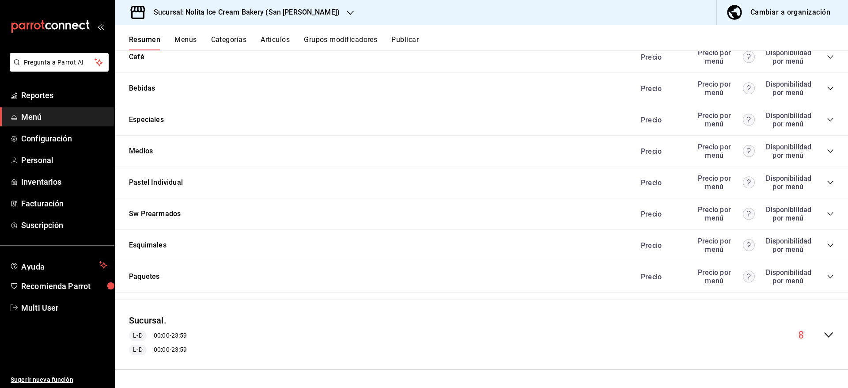
click at [827, 148] on icon "collapse-category-row" at bounding box center [830, 151] width 7 height 7
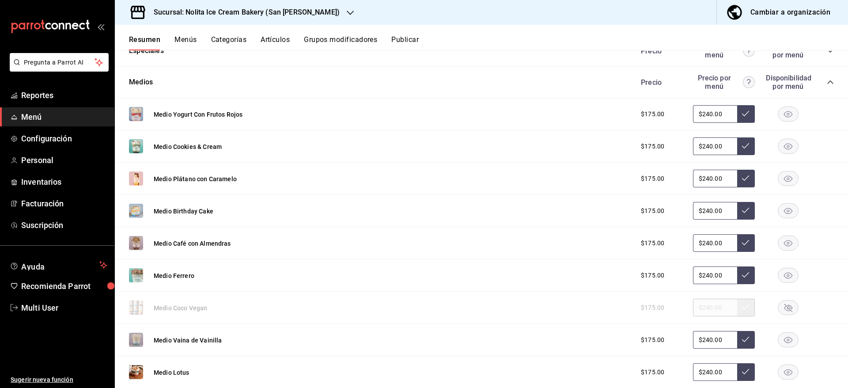
scroll to position [645, 0]
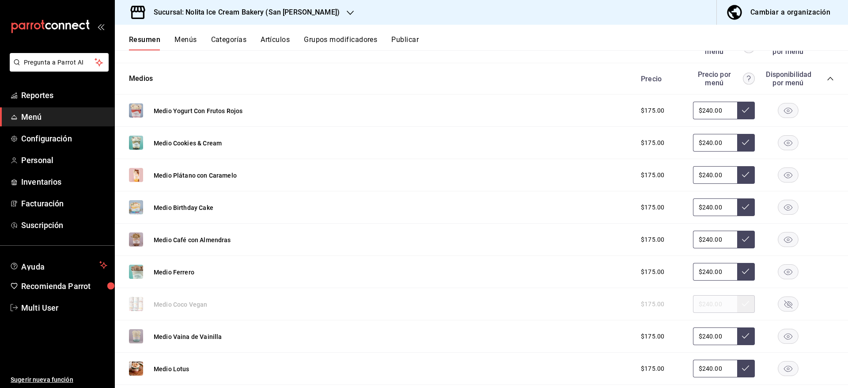
click at [784, 108] on icon "button" at bounding box center [788, 111] width 8 height 6
click at [778, 244] on rect "button" at bounding box center [788, 239] width 20 height 15
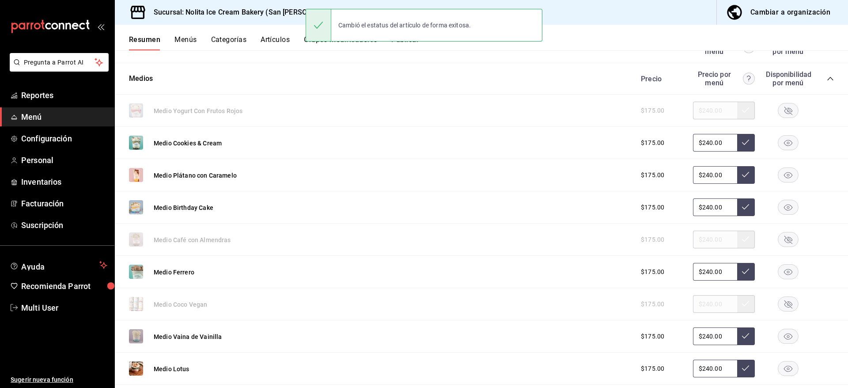
click at [778, 272] on rect "button" at bounding box center [788, 272] width 20 height 15
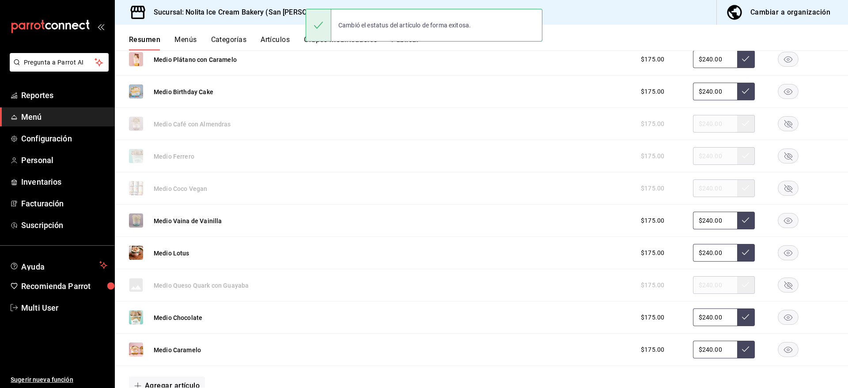
scroll to position [761, 0]
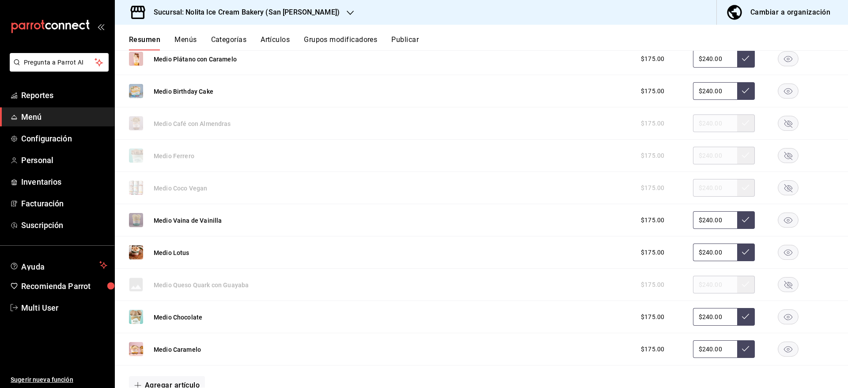
click at [778, 317] on rect "button" at bounding box center [788, 317] width 20 height 15
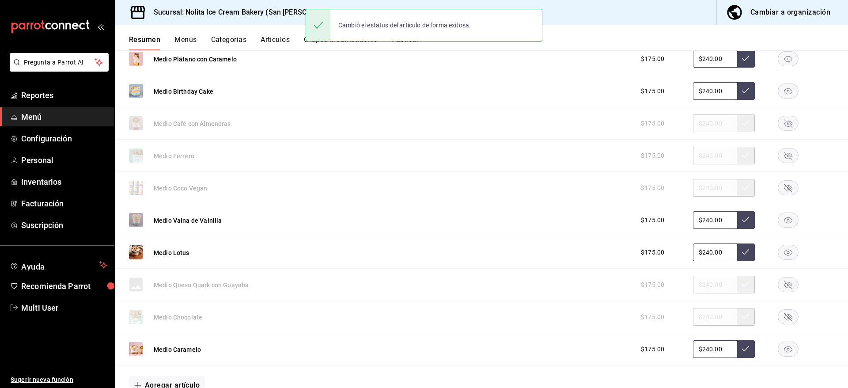
click at [781, 343] on rect "button" at bounding box center [788, 349] width 20 height 15
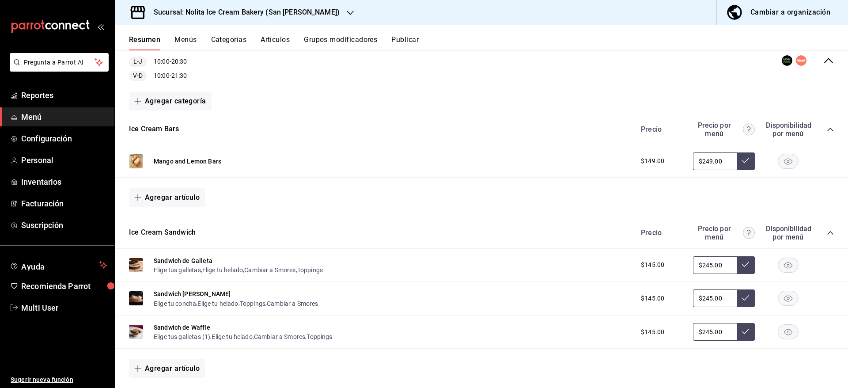
scroll to position [0, 0]
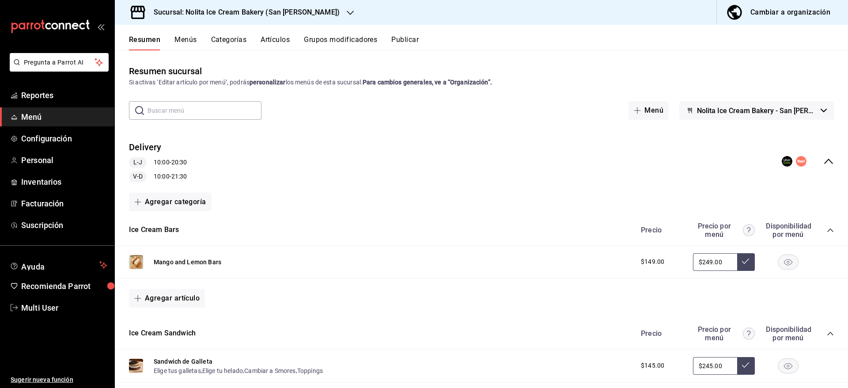
click at [412, 44] on button "Publicar" at bounding box center [404, 42] width 27 height 15
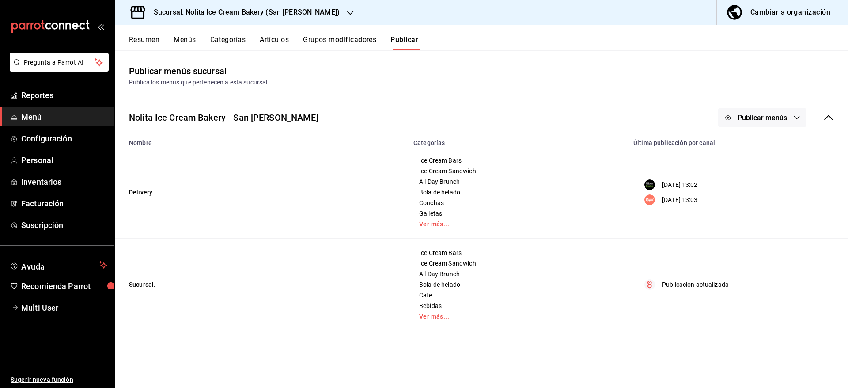
click at [742, 108] on button "Publicar menús" at bounding box center [762, 117] width 88 height 19
click at [747, 146] on div at bounding box center [741, 146] width 25 height 14
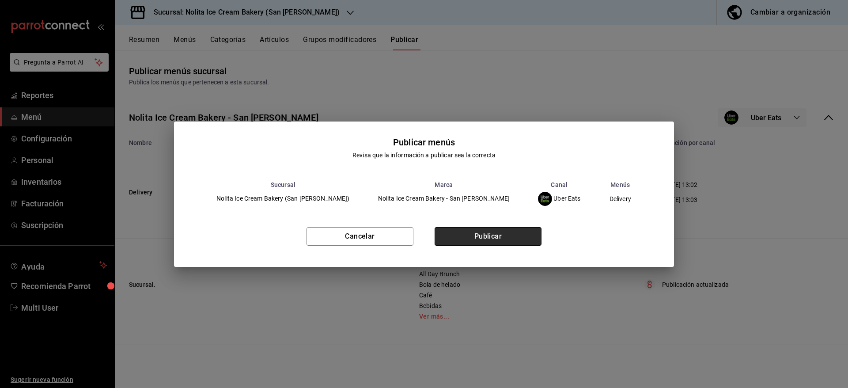
click at [504, 238] on button "Publicar" at bounding box center [488, 236] width 107 height 19
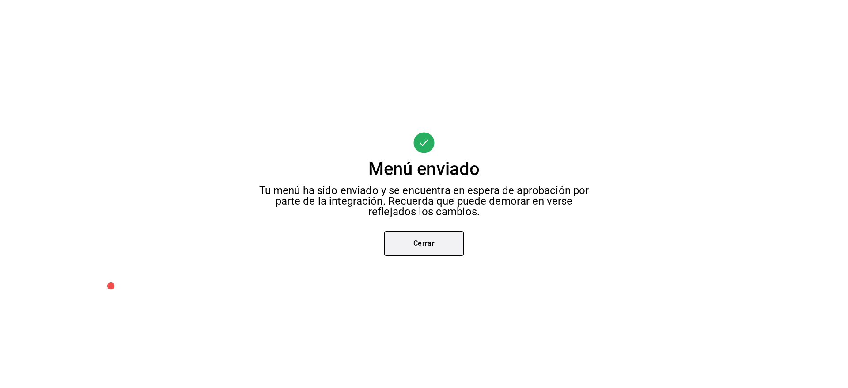
click at [444, 250] on button "Cerrar" at bounding box center [423, 243] width 79 height 25
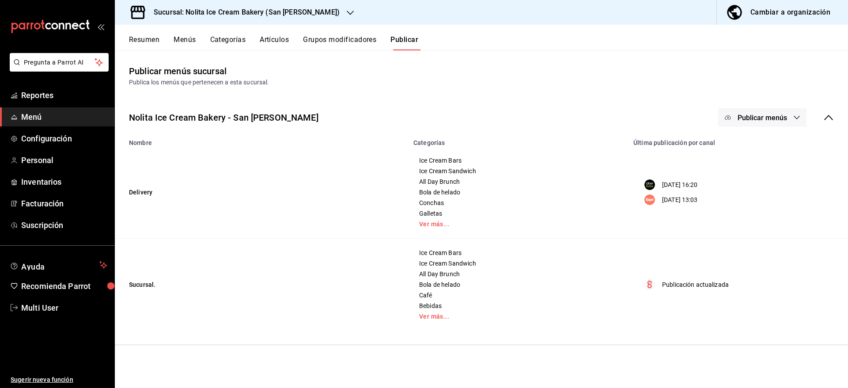
click at [772, 115] on span "Publicar menús" at bounding box center [762, 118] width 49 height 8
click at [748, 172] on div at bounding box center [741, 171] width 25 height 14
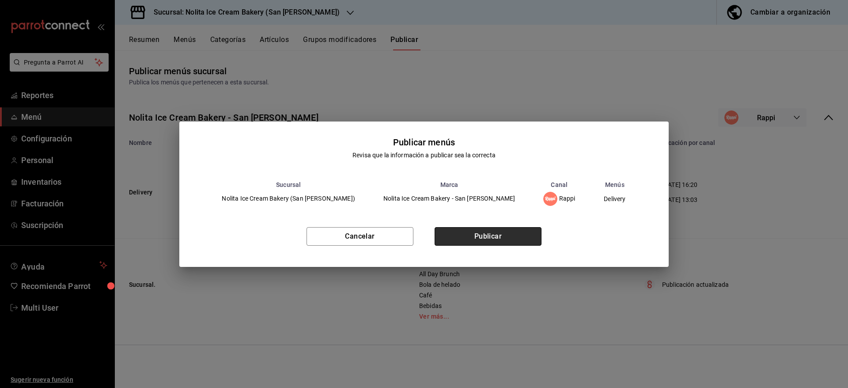
click at [492, 236] on button "Publicar" at bounding box center [488, 236] width 107 height 19
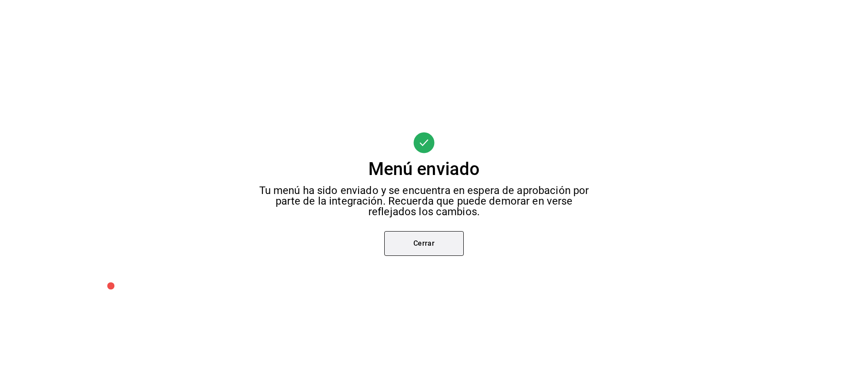
click at [435, 238] on button "Cerrar" at bounding box center [423, 243] width 79 height 25
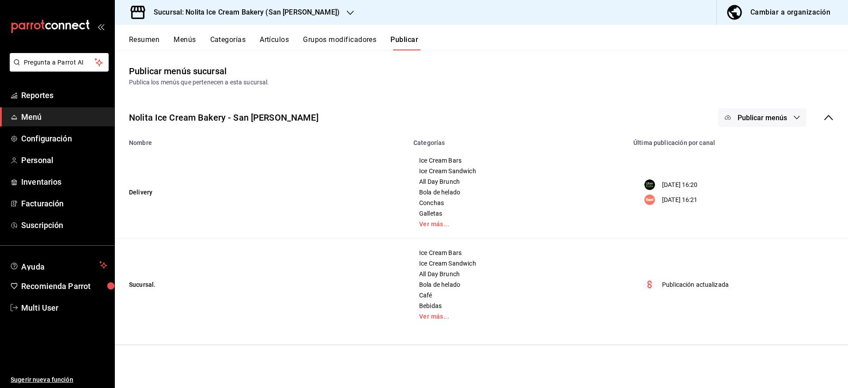
click at [285, 10] on h3 "Sucursal: Nolita Ice Cream Bakery (San [PERSON_NAME])" at bounding box center [243, 12] width 193 height 11
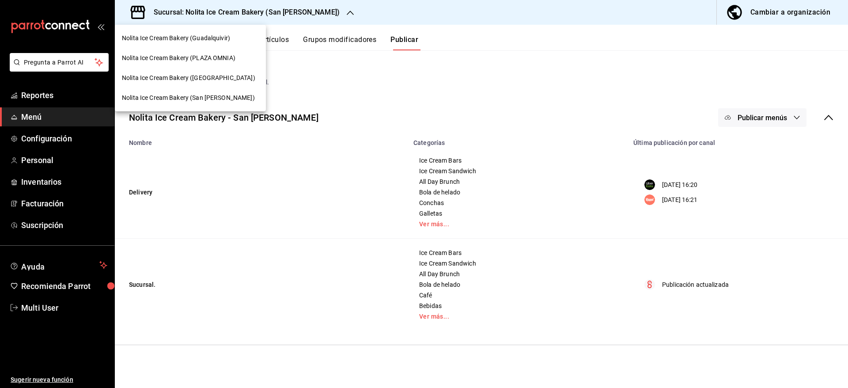
click at [223, 52] on div "Nolita Ice Cream Bakery (PLAZA OMNIA)" at bounding box center [190, 58] width 151 height 20
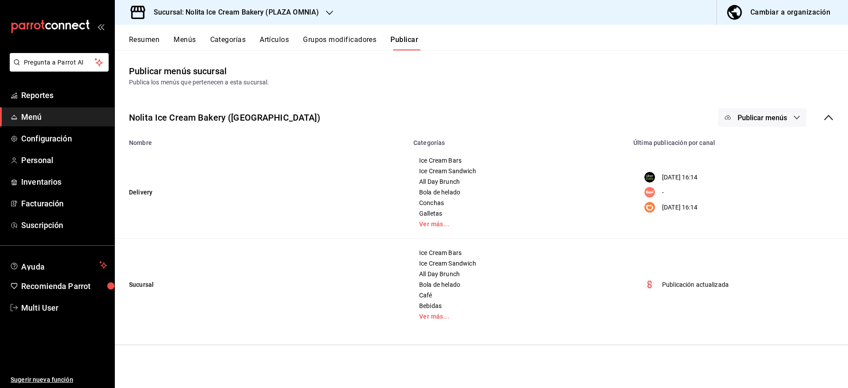
click at [738, 116] on span "Publicar menús" at bounding box center [762, 118] width 49 height 8
click at [745, 194] on div at bounding box center [741, 196] width 25 height 14
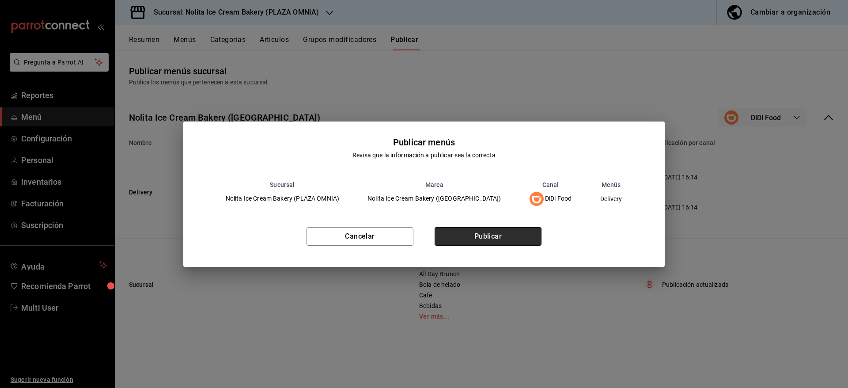
click at [518, 240] on button "Publicar" at bounding box center [488, 236] width 107 height 19
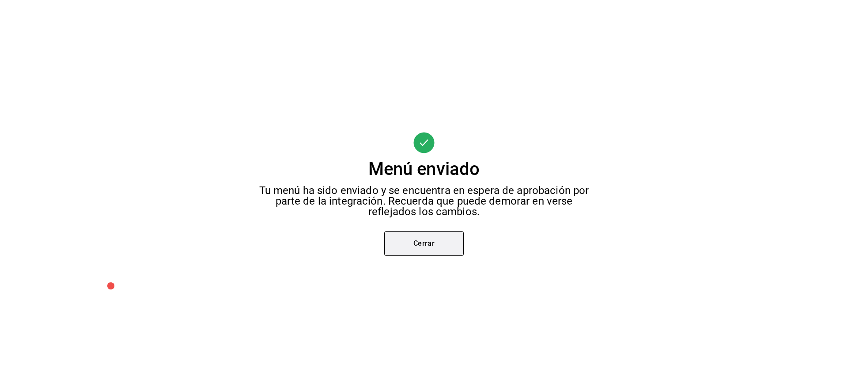
click at [433, 235] on button "Cerrar" at bounding box center [423, 243] width 79 height 25
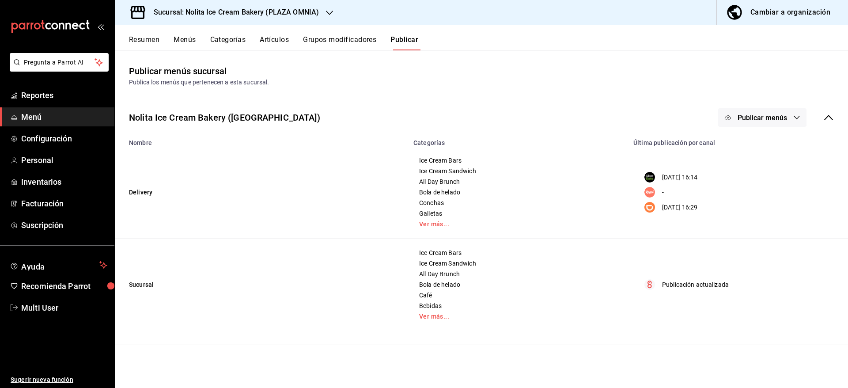
click at [248, 9] on h3 "Sucursal: Nolita Ice Cream Bakery (PLAZA OMNIA)" at bounding box center [233, 12] width 172 height 11
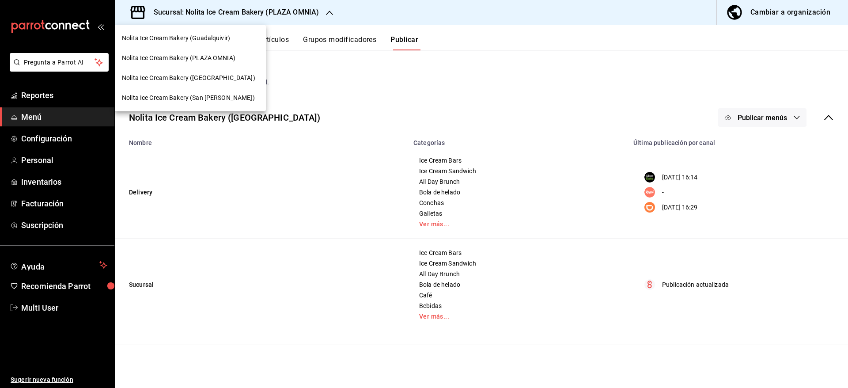
click at [213, 30] on div "Nolita Ice Cream Bakery (Guadalquivir)" at bounding box center [190, 38] width 151 height 20
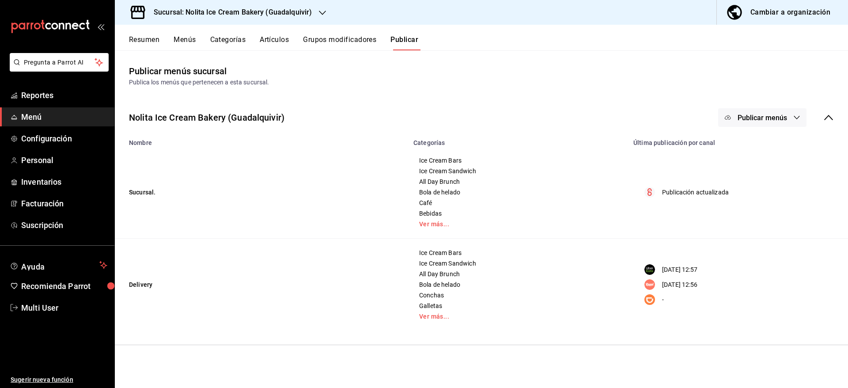
click at [57, 114] on span "Menú" at bounding box center [64, 117] width 86 height 12
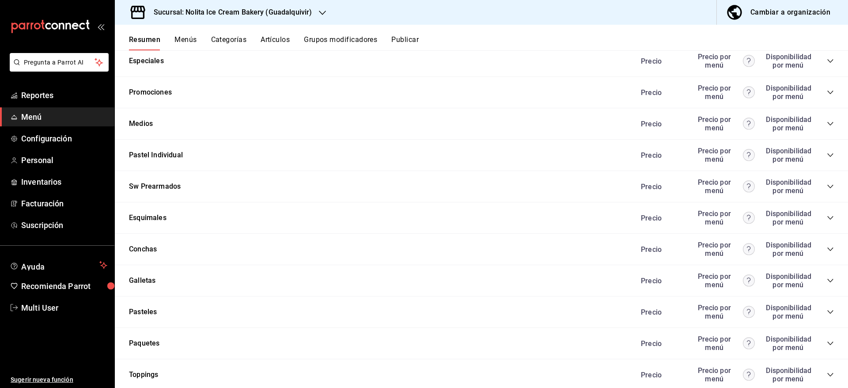
scroll to position [591, 0]
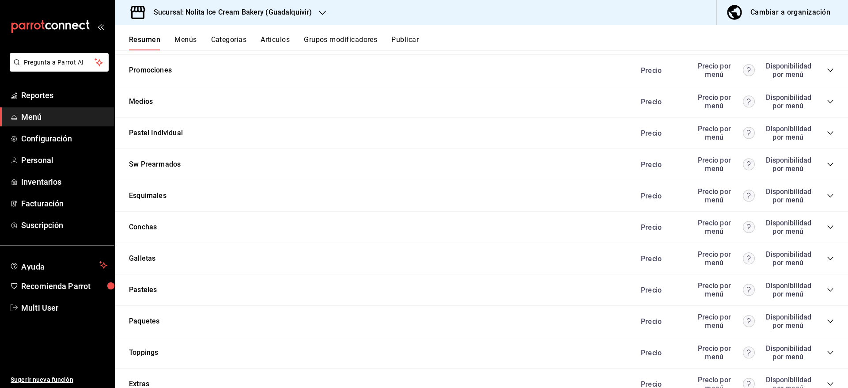
click at [827, 101] on icon "collapse-category-row" at bounding box center [830, 101] width 7 height 7
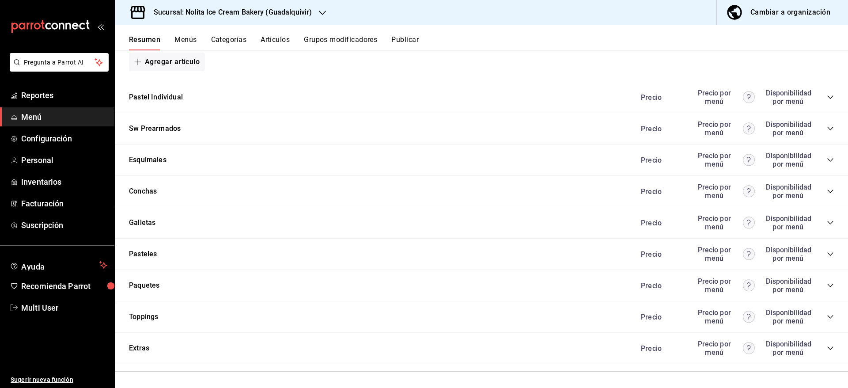
scroll to position [1125, 0]
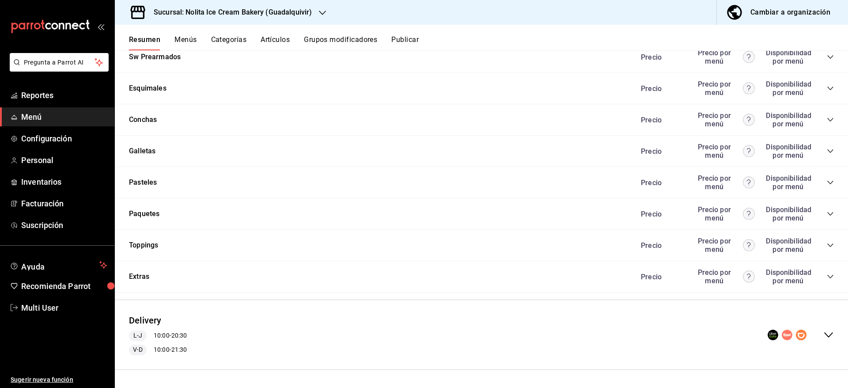
click at [823, 333] on icon "collapse-menu-row" at bounding box center [828, 334] width 11 height 11
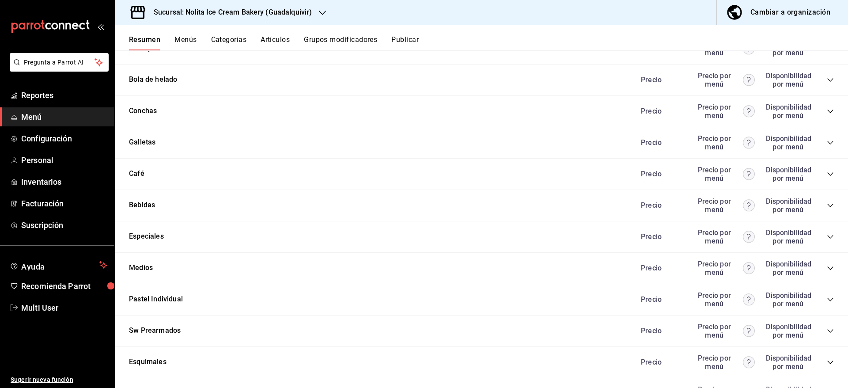
scroll to position [1801, 0]
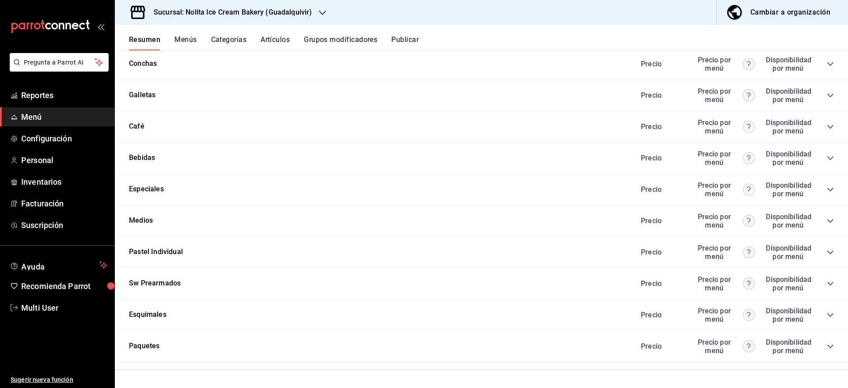
click at [827, 221] on icon "collapse-category-row" at bounding box center [830, 220] width 7 height 7
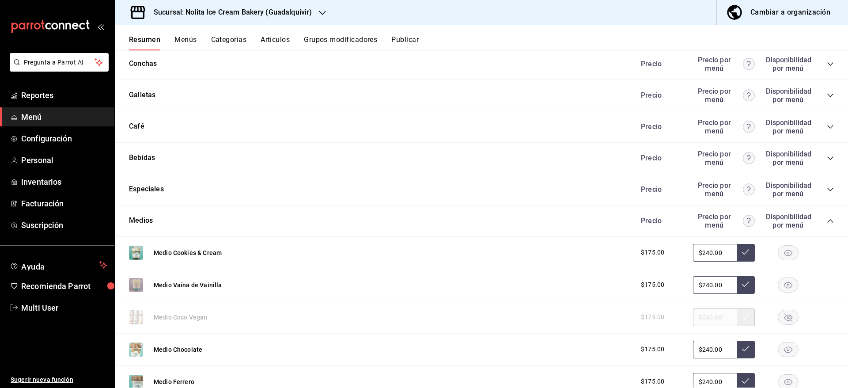
click at [787, 250] on rect "button" at bounding box center [788, 252] width 20 height 15
click at [779, 347] on rect "button" at bounding box center [788, 349] width 20 height 15
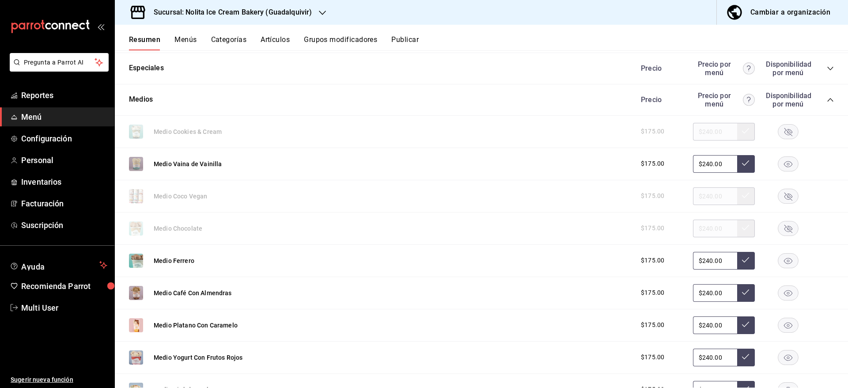
scroll to position [1945, 0]
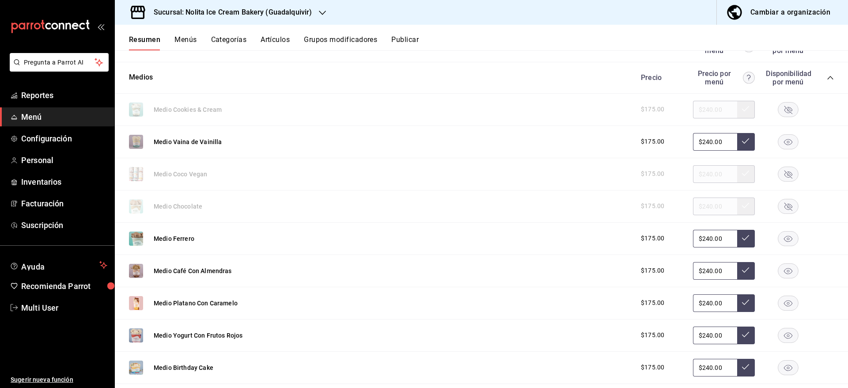
click at [780, 238] on rect "button" at bounding box center [788, 238] width 20 height 15
click at [784, 273] on icon "button" at bounding box center [788, 271] width 8 height 6
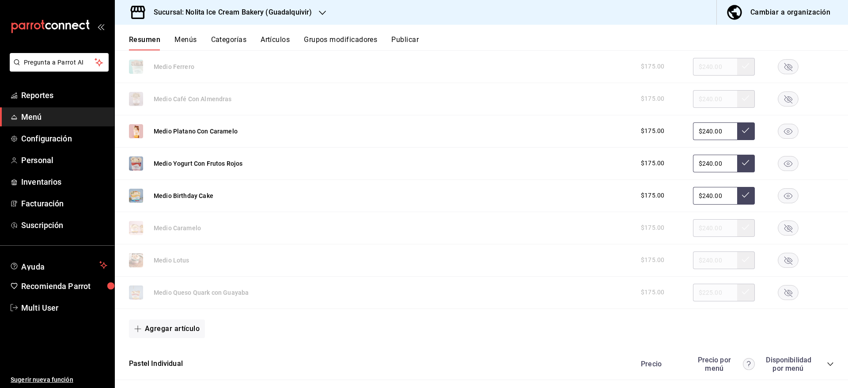
scroll to position [2142, 0]
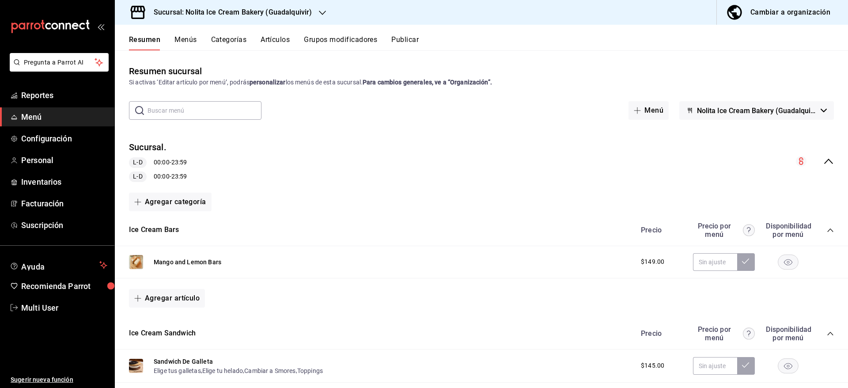
scroll to position [2142, 0]
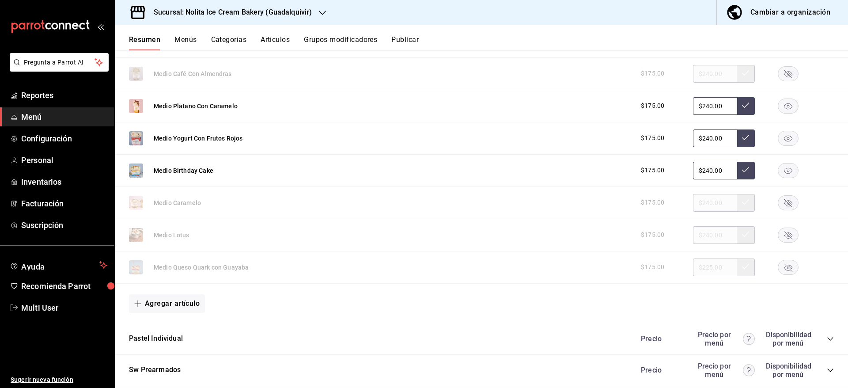
click at [779, 269] on rect "button" at bounding box center [788, 267] width 20 height 15
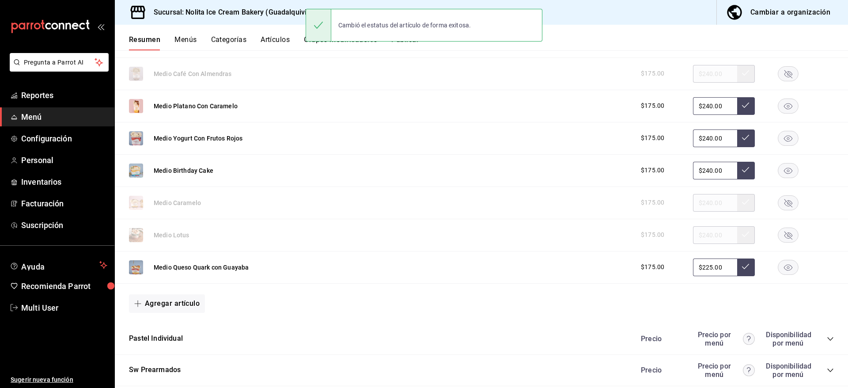
click at [620, 30] on div "Resumen Menús Categorías Artículos Grupos modificadores Publicar" at bounding box center [481, 38] width 733 height 26
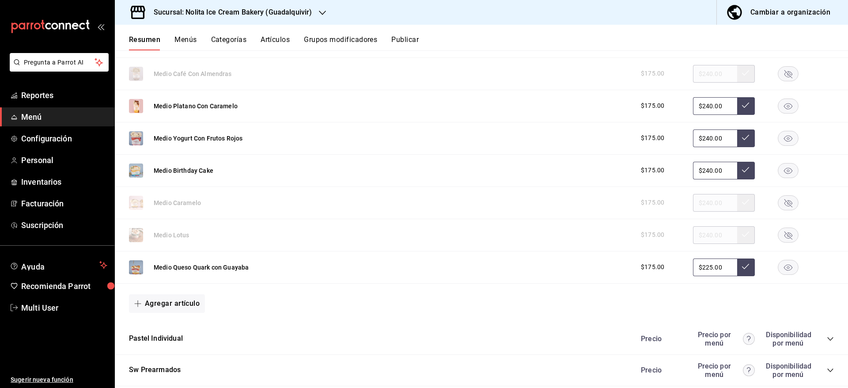
click at [409, 42] on button "Publicar" at bounding box center [404, 42] width 27 height 15
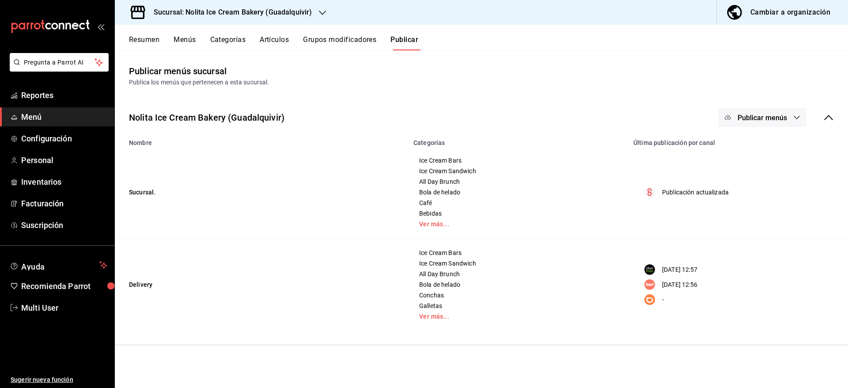
click at [791, 114] on button "Publicar menús" at bounding box center [762, 117] width 88 height 19
click at [773, 164] on li "Uber Eats" at bounding box center [762, 171] width 81 height 25
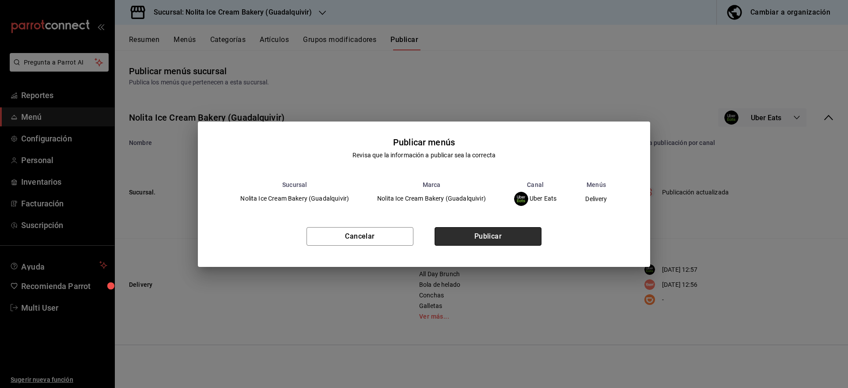
click at [507, 232] on button "Publicar" at bounding box center [488, 236] width 107 height 19
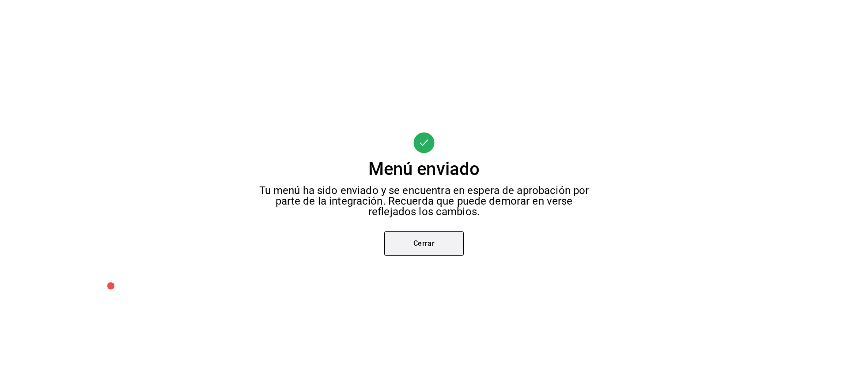
click at [428, 238] on button "Cerrar" at bounding box center [423, 243] width 79 height 25
